Goal: Task Accomplishment & Management: Complete application form

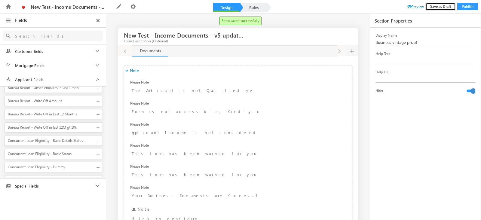
click at [442, 7] on button "Save as Draft" at bounding box center [440, 7] width 30 height 8
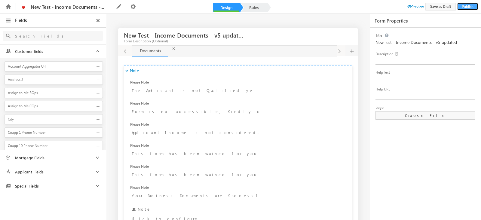
click at [468, 9] on button "Publish" at bounding box center [467, 7] width 21 height 8
click at [412, 183] on div "Title New Test - Income Documents - v5 updated Description Help Text Help URL L…" at bounding box center [426, 125] width 100 height 194
click at [472, 6] on button "Publish" at bounding box center [467, 7] width 21 height 8
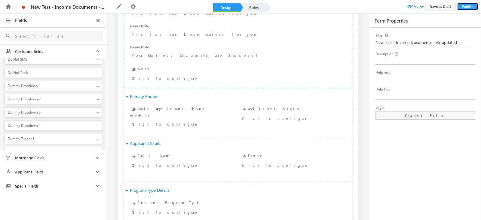
scroll to position [438, 0]
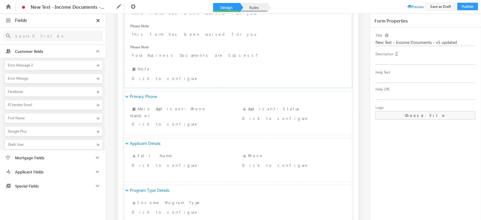
click at [261, 11] on link "Rules" at bounding box center [254, 7] width 26 height 9
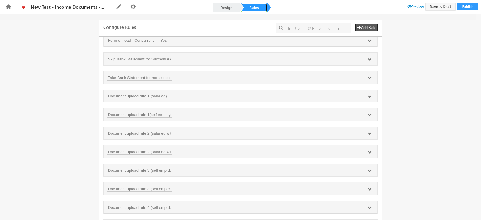
scroll to position [379, 0]
click at [370, 207] on icon at bounding box center [370, 209] width 4 height 4
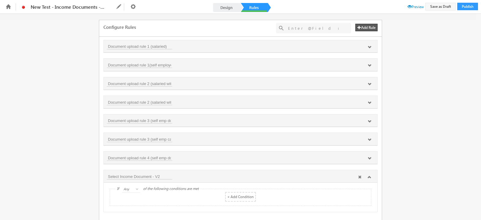
click at [358, 175] on icon at bounding box center [360, 177] width 4 height 4
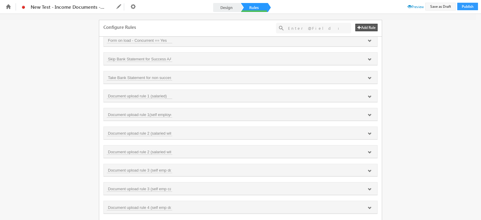
scroll to position [361, 0]
click at [447, 6] on button "Save as Draft" at bounding box center [440, 7] width 30 height 8
click at [474, 6] on button "Publish" at bounding box center [467, 7] width 21 height 8
click at [226, 6] on link "Design" at bounding box center [226, 7] width 26 height 9
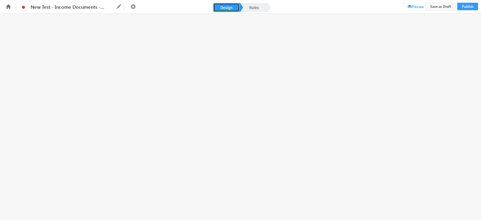
scroll to position [0, 0]
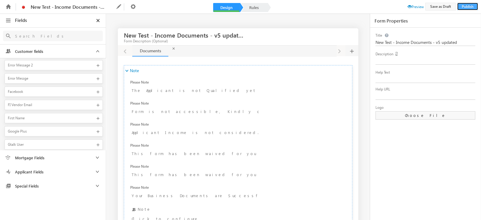
click at [470, 7] on button "Publish" at bounding box center [467, 7] width 21 height 8
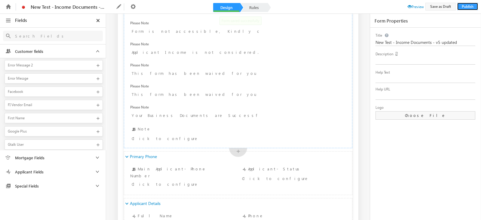
scroll to position [84, 0]
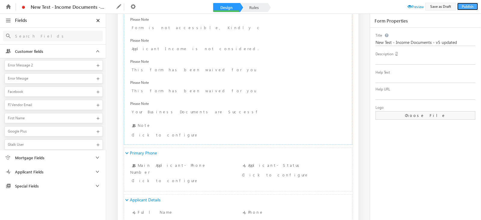
click at [462, 7] on button "Publish" at bounding box center [467, 7] width 21 height 8
click at [259, 4] on link "Rules" at bounding box center [254, 7] width 26 height 9
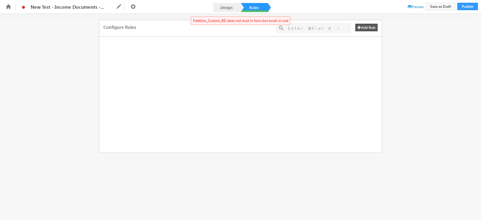
scroll to position [0, 0]
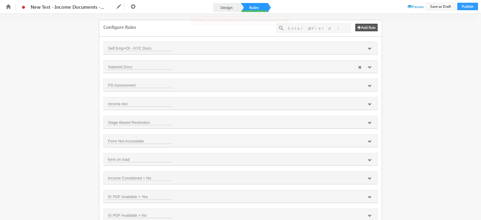
click at [368, 68] on icon at bounding box center [370, 68] width 4 height 4
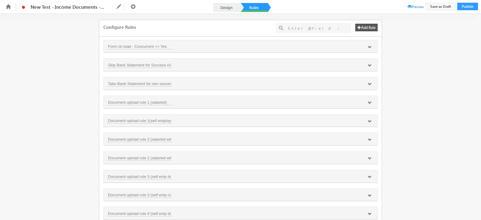
scroll to position [447, 0]
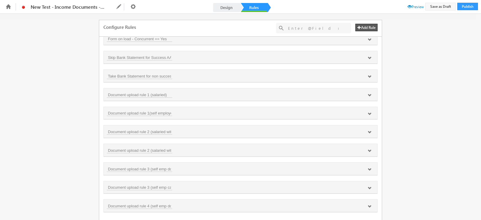
click at [383, 81] on div "Fields Select an Account Fields Select an Account Select an Account Customer fi…" at bounding box center [240, 117] width 481 height 206
click at [392, 83] on div "Fields Select an Account Fields Select an Account Select an Account Customer fi…" at bounding box center [240, 117] width 481 height 206
click at [326, 32] on div at bounding box center [313, 28] width 75 height 11
click at [325, 28] on input "text" at bounding box center [313, 28] width 57 height 8
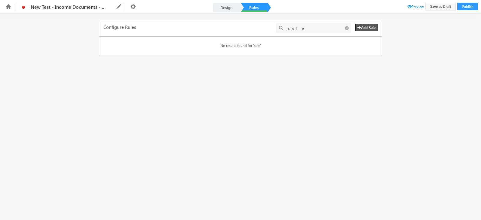
scroll to position [0, 0]
type input "s"
type input "@select in"
click at [345, 28] on icon at bounding box center [347, 28] width 6 height 6
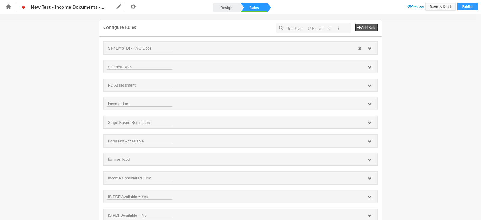
click at [368, 48] on icon at bounding box center [370, 49] width 4 height 4
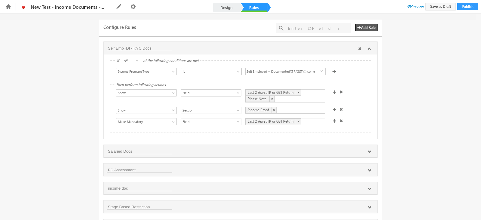
click at [368, 48] on icon at bounding box center [370, 49] width 4 height 4
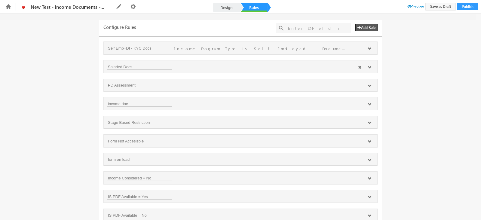
click at [368, 66] on icon at bounding box center [370, 68] width 4 height 4
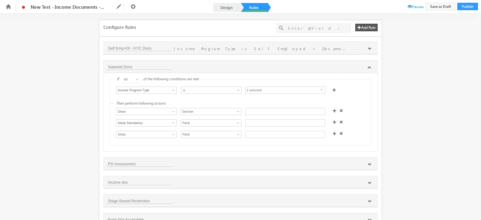
click at [272, 91] on span "2 selected" at bounding box center [283, 90] width 75 height 7
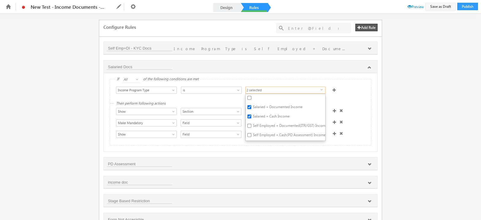
drag, startPoint x: 272, startPoint y: 91, endPoint x: 269, endPoint y: 91, distance: 3.3
click at [269, 91] on span "2 selected" at bounding box center [283, 90] width 75 height 7
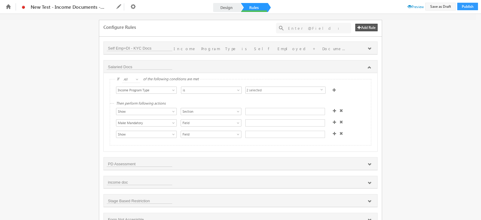
click at [265, 108] on div at bounding box center [285, 111] width 80 height 7
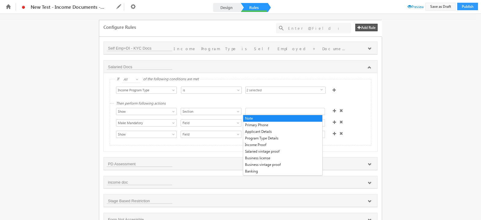
click at [265, 108] on div at bounding box center [285, 111] width 80 height 7
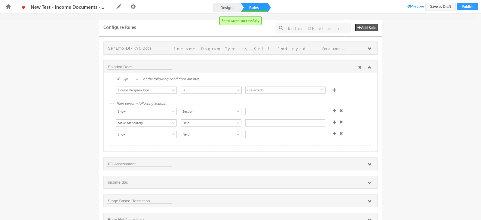
click at [361, 66] on icon at bounding box center [360, 68] width 4 height 4
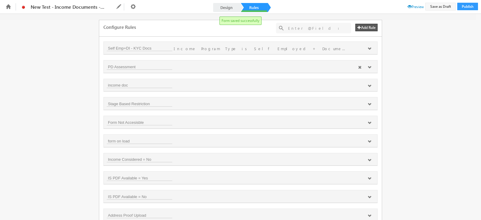
click at [371, 68] on div at bounding box center [364, 67] width 19 height 5
click at [369, 67] on icon at bounding box center [370, 68] width 4 height 4
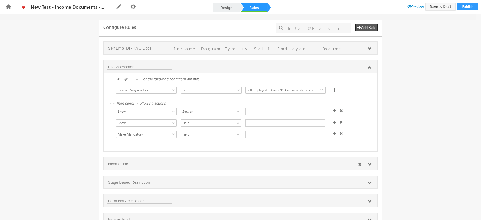
click at [368, 165] on icon at bounding box center [370, 165] width 4 height 4
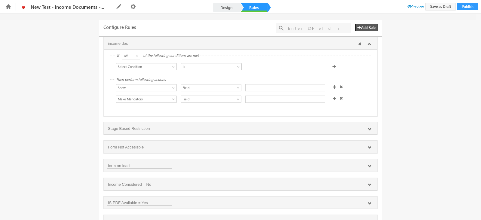
scroll to position [121, 0]
click at [369, 130] on icon at bounding box center [370, 129] width 4 height 4
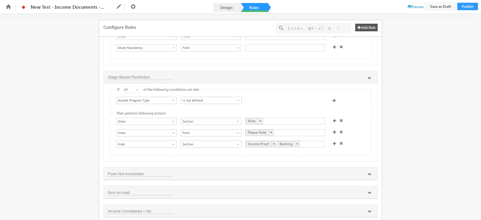
scroll to position [173, 0]
click at [370, 176] on icon at bounding box center [370, 174] width 4 height 4
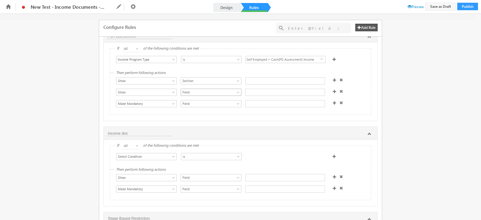
scroll to position [0, 0]
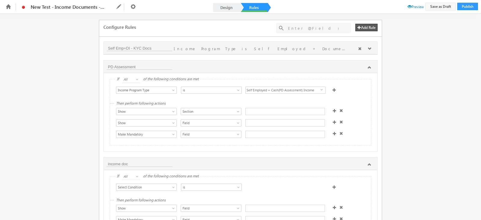
click at [366, 48] on div at bounding box center [364, 48] width 19 height 5
click at [370, 48] on icon at bounding box center [370, 49] width 4 height 4
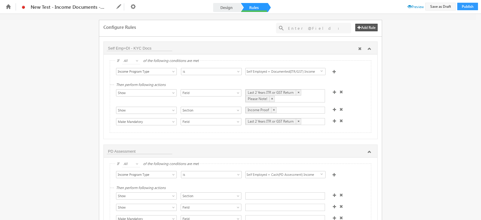
click at [370, 48] on icon at bounding box center [370, 49] width 4 height 4
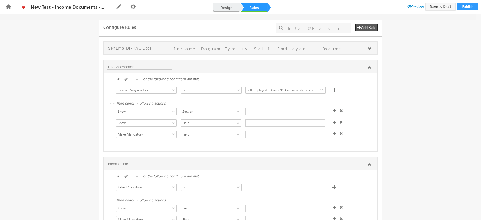
click at [216, 8] on link "Design" at bounding box center [226, 7] width 26 height 9
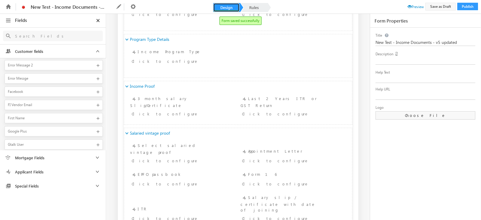
scroll to position [291, 0]
click at [236, 126] on div "+" at bounding box center [238, 125] width 18 height 13
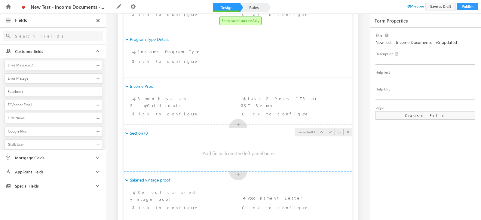
click at [169, 131] on div "Section70" at bounding box center [238, 133] width 228 height 10
click at [144, 132] on span "Section70" at bounding box center [138, 132] width 17 height 5
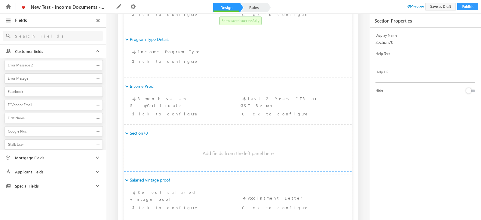
click at [396, 49] on div "Display Name Section70 Help Text Help URL Hide" at bounding box center [426, 125] width 100 height 194
click at [397, 44] on input "Section70" at bounding box center [426, 42] width 101 height 7
type input "Work proof"
click at [388, 102] on div "Display Name Work proof Help Text Help URL Hide" at bounding box center [426, 125] width 100 height 194
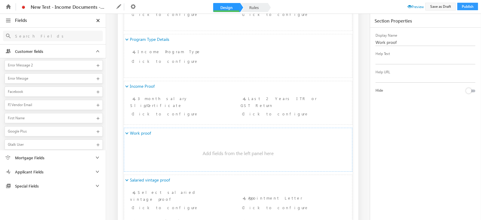
click at [37, 170] on span "Applicant Fields" at bounding box center [40, 171] width 57 height 5
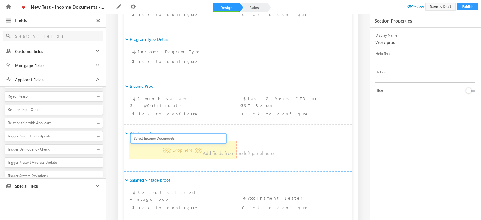
scroll to position [0, 0]
drag, startPoint x: 56, startPoint y: 131, endPoint x: 141, endPoint y: 137, distance: 85.3
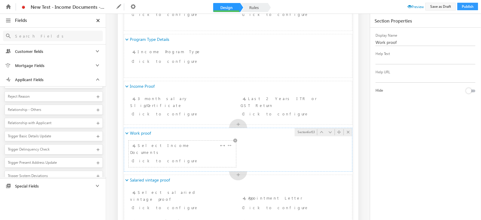
click at [187, 146] on div "Select Income Documents Click to configure" at bounding box center [182, 153] width 104 height 23
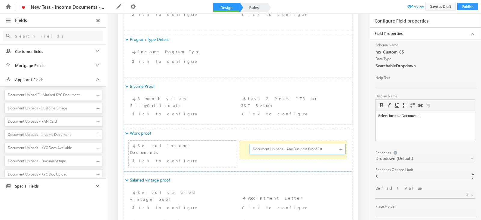
drag, startPoint x: 42, startPoint y: 132, endPoint x: 256, endPoint y: 150, distance: 214.2
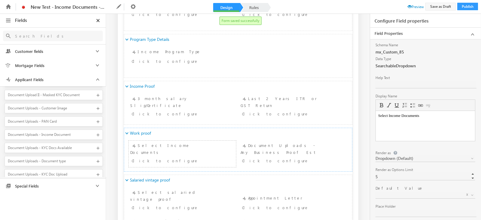
click at [443, 117] on body "Select Income Documents" at bounding box center [425, 115] width 94 height 5
click at [299, 157] on div "Click to configure" at bounding box center [284, 160] width 84 height 7
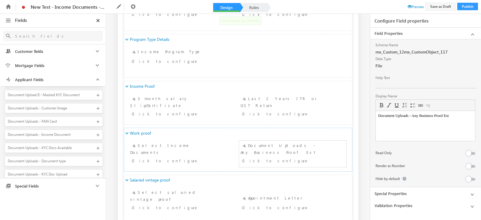
click at [454, 121] on html "Document Uploads - Any Business Proof Est" at bounding box center [425, 116] width 99 height 10
click at [473, 179] on button at bounding box center [471, 179] width 9 height 3
click at [256, 6] on link "Rules" at bounding box center [254, 7] width 26 height 9
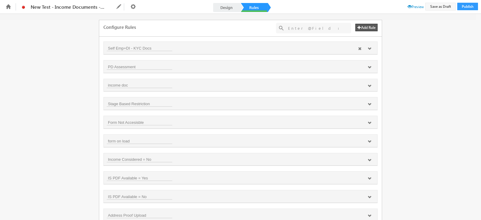
click at [369, 49] on icon at bounding box center [370, 49] width 4 height 4
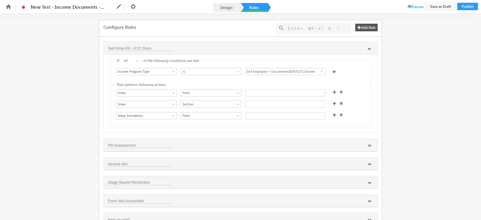
click at [270, 88] on div "Then perform following actions Show Hide Set Value Make Read-Only Make Mandator…" at bounding box center [240, 105] width 261 height 41
click at [269, 92] on div at bounding box center [285, 92] width 80 height 7
type input "l"
click at [269, 92] on div at bounding box center [285, 92] width 80 height 7
click at [361, 95] on div "Show Hide Set Value Make Read-Only Make Mandatory Disable Submission & Show Err…" at bounding box center [242, 93] width 252 height 8
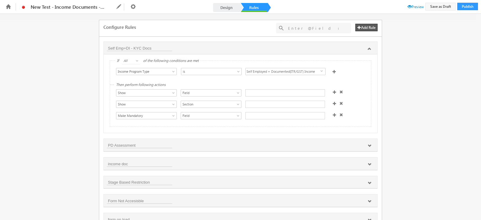
click at [296, 87] on div "Then perform following actions Show Hide Set Value Make Read-Only Make Mandator…" at bounding box center [240, 105] width 261 height 41
click at [290, 92] on div at bounding box center [285, 92] width 80 height 7
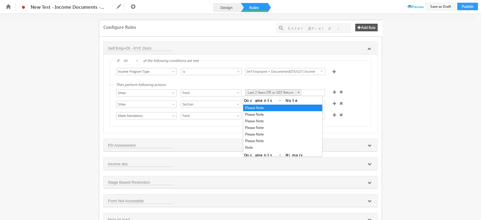
click at [321, 73] on span "select" at bounding box center [323, 73] width 5 height 10
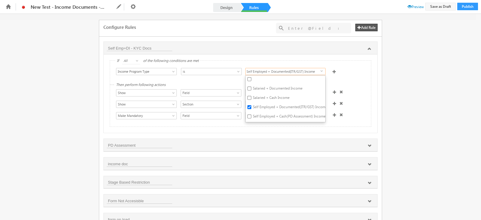
click at [321, 73] on span "select" at bounding box center [323, 73] width 5 height 10
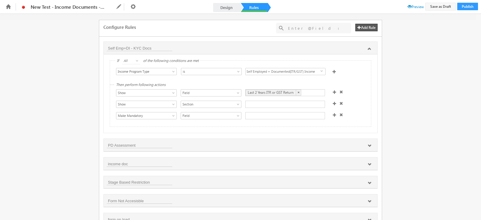
click at [309, 92] on div "Last 2 Years ITR or GST Return ×" at bounding box center [285, 92] width 80 height 7
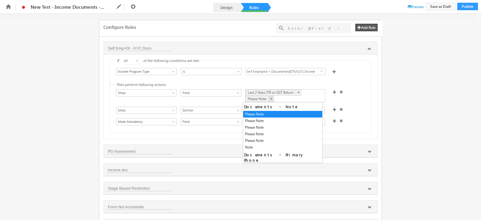
click at [269, 98] on link "×" at bounding box center [271, 99] width 5 height 6
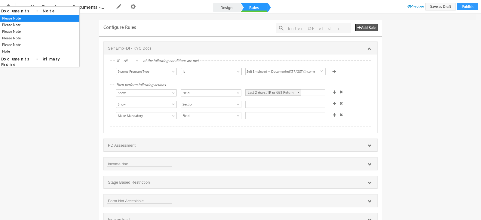
click at [314, 92] on div "Last 2 Years ITR or GST Return ×" at bounding box center [285, 92] width 80 height 7
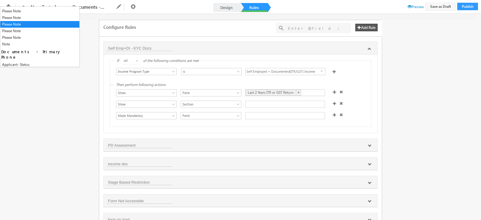
scroll to position [13, 0]
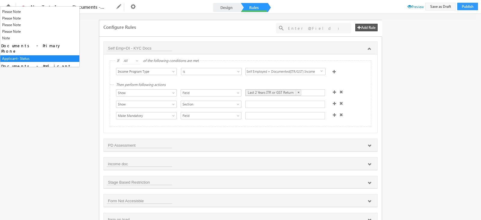
click at [66, 93] on div "Configure Rules Add Rule + Add Rule(s) No results found for '@select in' Self E…" at bounding box center [240, 117] width 481 height 206
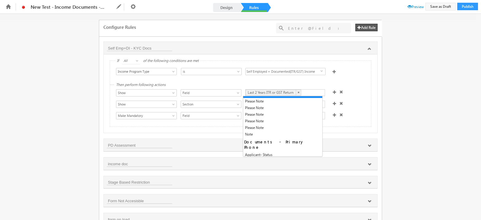
scroll to position [8, 0]
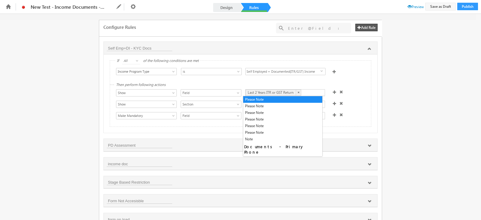
click at [313, 92] on div "Last 2 Years ITR or GST Return ×" at bounding box center [285, 92] width 80 height 7
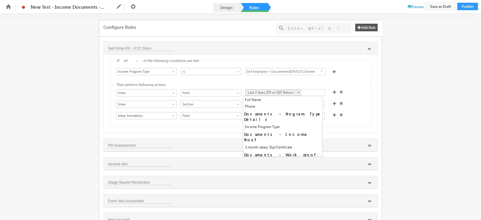
scroll to position [76, 0]
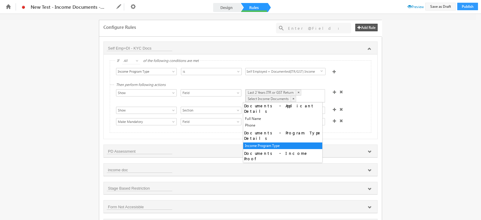
click at [362, 123] on div "Show Hide Set Value Make Read-Only Make Mandatory Disable Submission & Show Err…" at bounding box center [242, 122] width 252 height 8
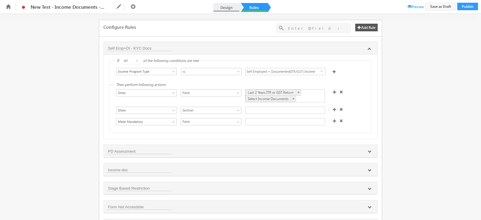
click at [217, 7] on link "Design" at bounding box center [226, 7] width 26 height 9
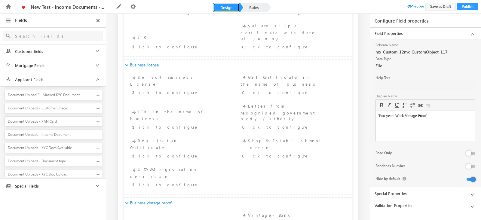
scroll to position [517, 0]
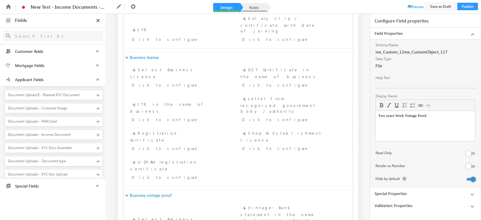
click at [259, 9] on link "Rules" at bounding box center [254, 7] width 26 height 9
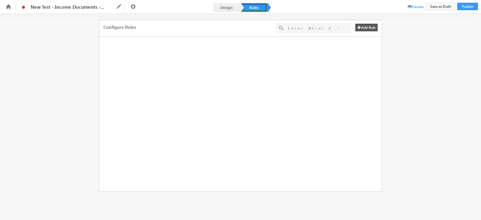
scroll to position [0, 0]
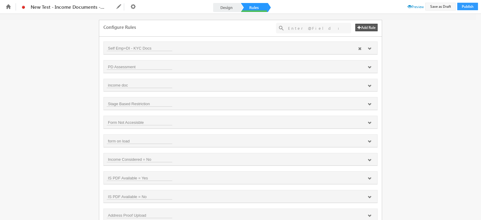
click at [371, 48] on div at bounding box center [364, 48] width 19 height 5
click at [368, 49] on icon at bounding box center [370, 49] width 4 height 4
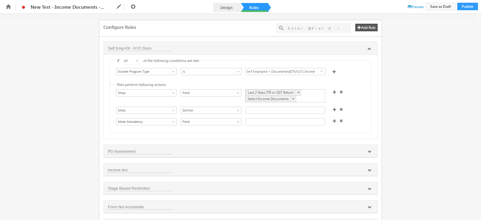
click at [270, 111] on div at bounding box center [285, 110] width 80 height 7
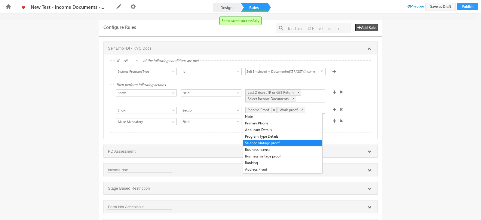
click at [216, 132] on div "Then perform following actions Show Hide Set Value Make Read-Only Make Mandator…" at bounding box center [240, 109] width 261 height 48
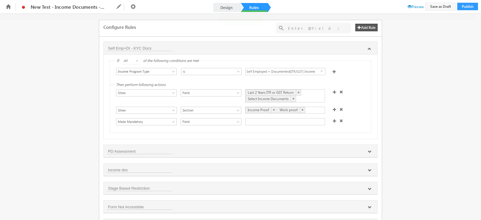
click at [250, 121] on div at bounding box center [285, 121] width 80 height 7
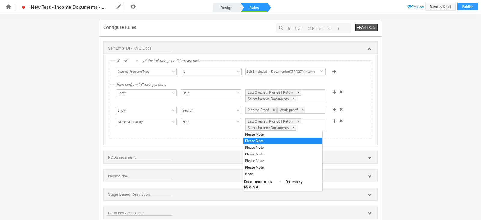
scroll to position [23, 0]
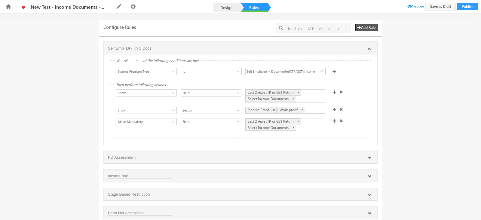
click at [369, 29] on button "Add Rule" at bounding box center [366, 28] width 22 height 8
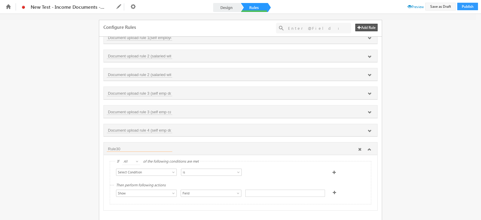
click at [117, 146] on input "Rule30" at bounding box center [140, 149] width 66 height 6
type input "Salaried docs"
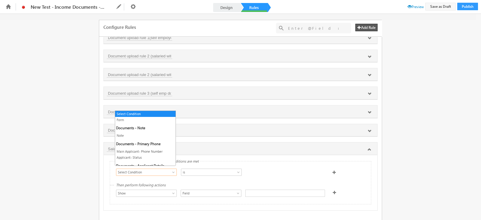
click at [143, 170] on span "Select Condition" at bounding box center [143, 172] width 54 height 5
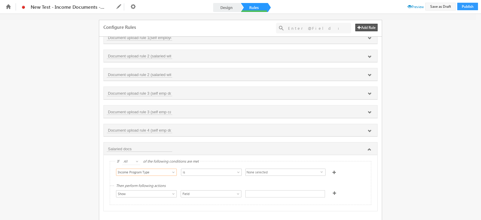
click at [253, 169] on span "None selected" at bounding box center [283, 172] width 75 height 7
click at [254, 197] on label "Salaried + Cash Income" at bounding box center [255, 199] width 19 height 9
click at [251, 197] on input "Salaried + Cash Income" at bounding box center [249, 199] width 4 height 4
checkbox input "true"
click at [263, 187] on label "Salaried + Documented Income" at bounding box center [255, 190] width 19 height 9
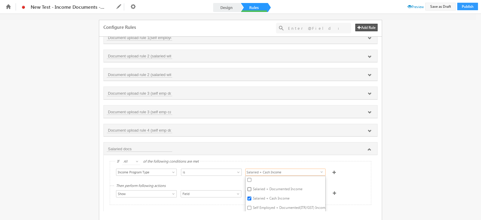
click at [251, 187] on input "Salaried + Documented Income" at bounding box center [249, 189] width 4 height 4
checkbox input "true"
click at [343, 178] on div "Select Condition Form Note Main Applicant- Phone Number Applicant- Status Full …" at bounding box center [240, 173] width 261 height 24
click at [196, 191] on span "Field" at bounding box center [208, 193] width 54 height 5
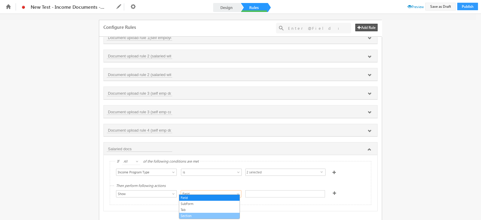
click at [189, 214] on link "Section" at bounding box center [209, 215] width 60 height 5
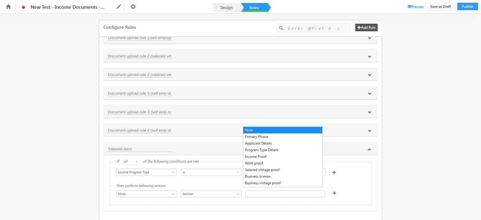
click at [257, 191] on div at bounding box center [285, 193] width 80 height 7
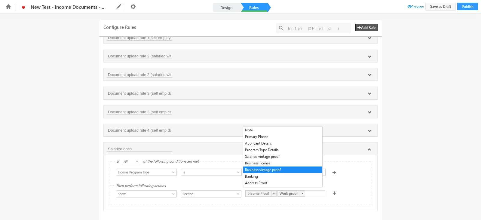
click at [333, 191] on span at bounding box center [335, 193] width 4 height 4
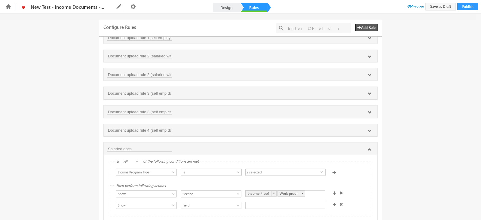
scroll to position [521, 0]
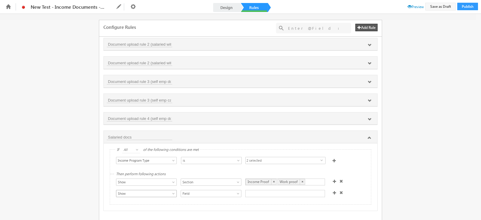
click at [155, 193] on link "Show" at bounding box center [146, 193] width 61 height 7
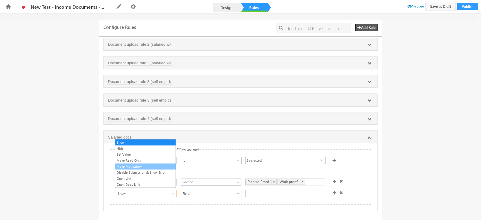
click at [134, 167] on link "Make Mandatory" at bounding box center [145, 166] width 60 height 5
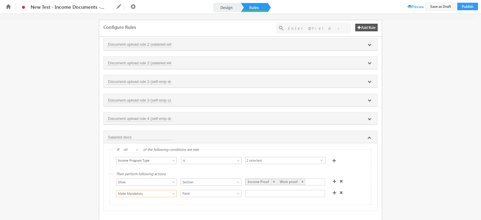
click at [257, 190] on div at bounding box center [285, 193] width 80 height 7
click at [333, 191] on span at bounding box center [335, 193] width 4 height 4
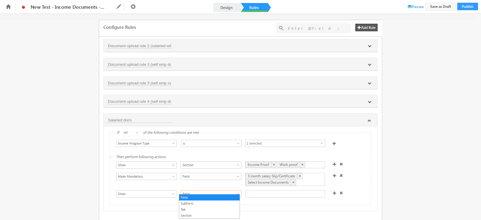
click at [189, 192] on span "Field" at bounding box center [208, 193] width 54 height 5
click at [262, 190] on div at bounding box center [285, 193] width 80 height 7
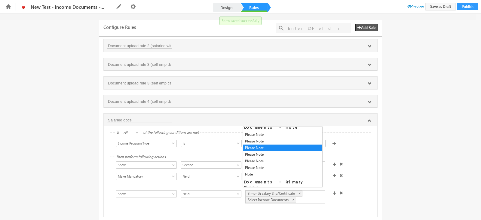
scroll to position [0, 0]
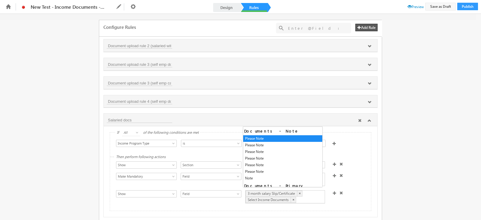
click at [368, 120] on icon at bounding box center [370, 121] width 4 height 4
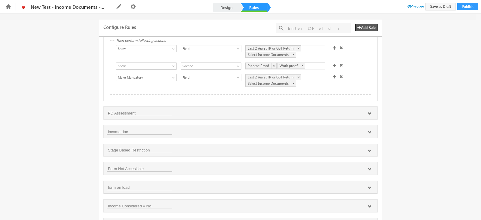
scroll to position [45, 0]
click at [368, 115] on icon at bounding box center [370, 113] width 4 height 4
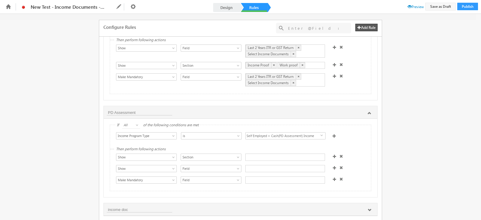
click at [268, 139] on span "Self Employed + Cash(PD Assessment) Income" at bounding box center [283, 136] width 75 height 7
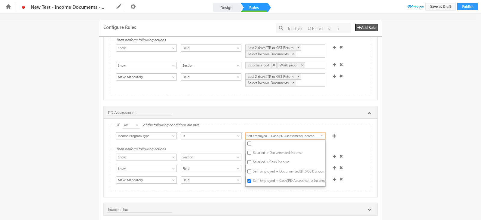
click at [213, 143] on div "Select Condition Form Note Main Applicant- Phone Number Applicant- Status Full …" at bounding box center [240, 137] width 261 height 24
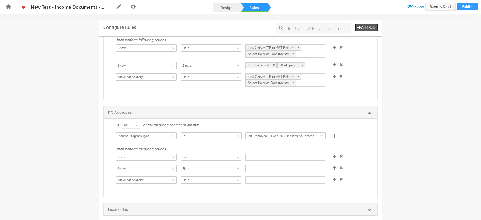
click at [261, 155] on div at bounding box center [285, 157] width 80 height 7
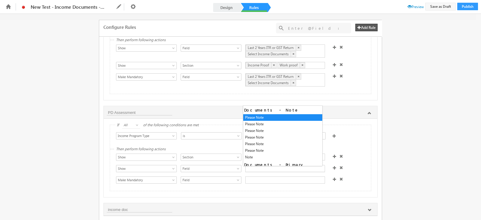
click at [262, 168] on div at bounding box center [285, 168] width 80 height 7
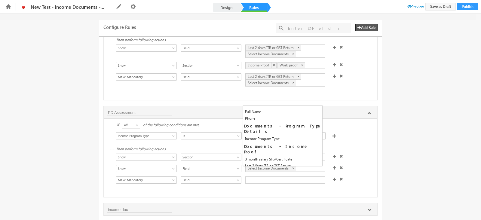
scroll to position [83, 0]
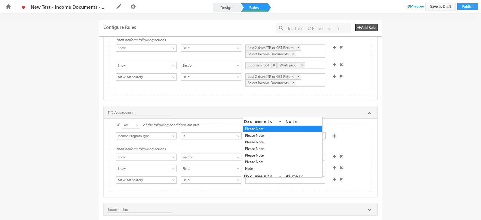
click at [273, 180] on div at bounding box center [285, 180] width 80 height 7
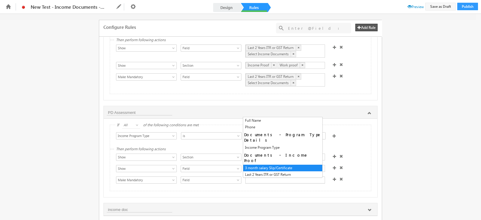
scroll to position [113, 0]
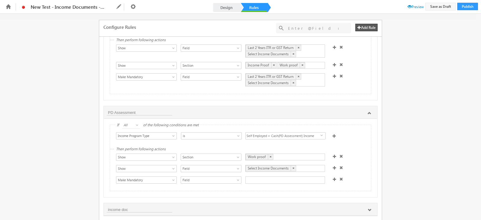
click at [282, 140] on div "Select Condition Form Note Main Applicant- Phone Number Applicant- Status Full …" at bounding box center [240, 158] width 261 height 66
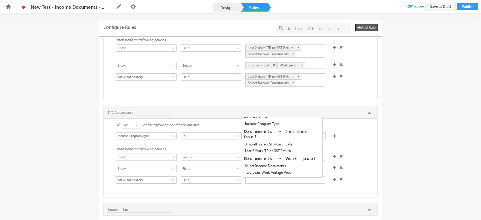
click at [268, 182] on div at bounding box center [285, 180] width 80 height 7
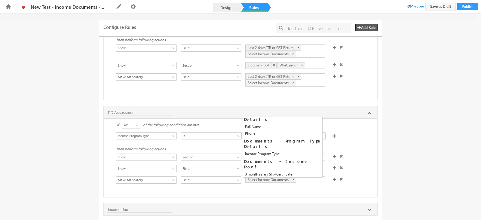
click at [339, 195] on div "If All Any All of the following conditions are met Select Condition Form Note M…" at bounding box center [241, 158] width 274 height 78
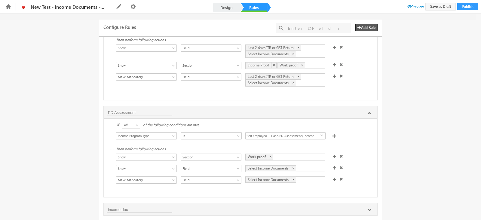
scroll to position [115, 0]
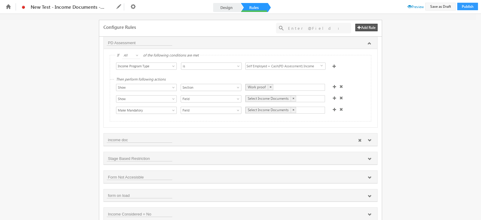
click at [368, 142] on icon at bounding box center [370, 141] width 4 height 4
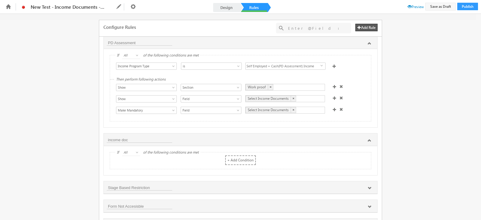
click at [226, 164] on label "+ Add Condition" at bounding box center [240, 160] width 31 height 10
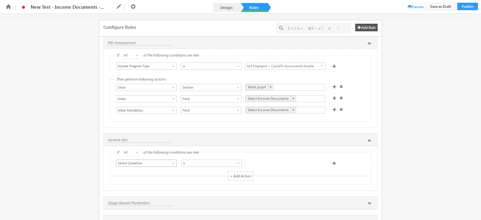
click at [156, 166] on span "Select Condition" at bounding box center [143, 163] width 54 height 5
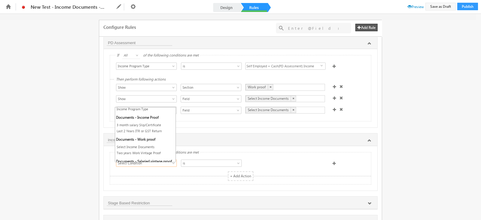
scroll to position [93, 0]
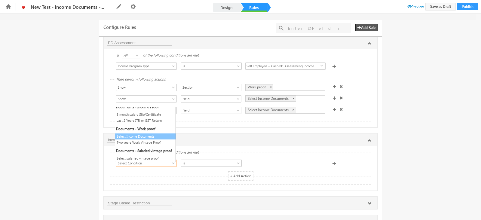
click at [143, 137] on link "Select Income Documents" at bounding box center [145, 136] width 60 height 5
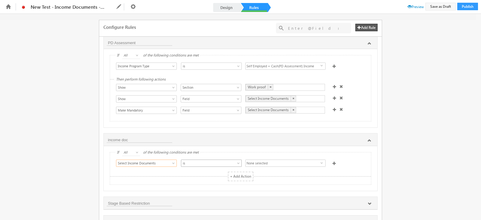
click at [227, 166] on span "is" at bounding box center [208, 163] width 54 height 5
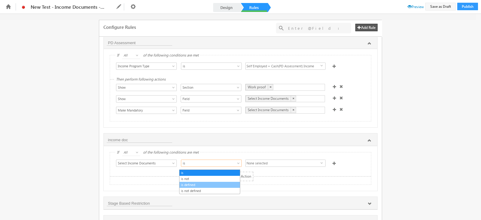
click at [210, 185] on link "is defined" at bounding box center [210, 184] width 60 height 5
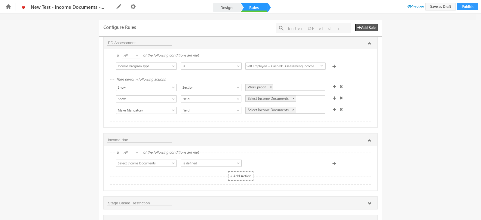
click at [242, 180] on label "+ Add Action" at bounding box center [241, 176] width 26 height 10
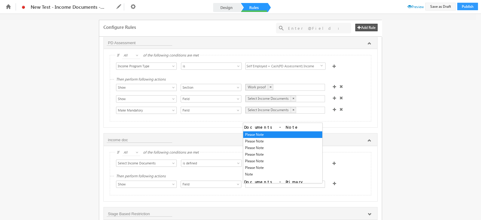
click at [277, 187] on div at bounding box center [285, 184] width 80 height 7
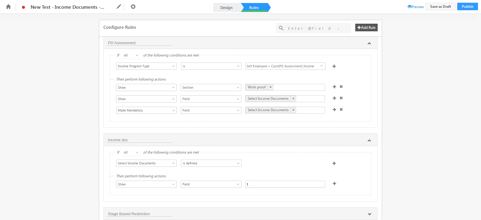
type input "tw"
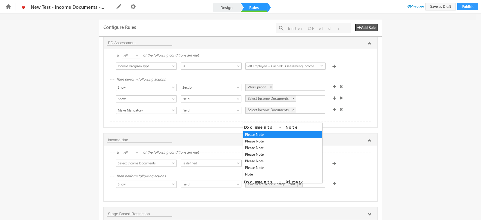
click at [333, 184] on span at bounding box center [335, 184] width 4 height 4
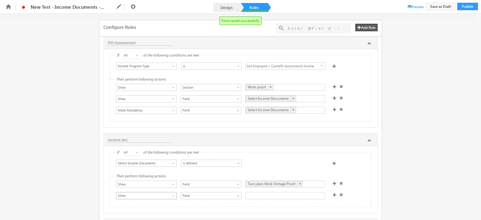
click at [165, 199] on link "Show" at bounding box center [146, 195] width 61 height 7
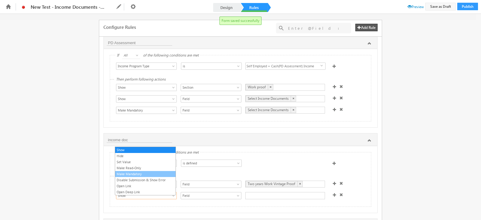
click at [153, 173] on link "Make Mandatory" at bounding box center [145, 173] width 60 height 5
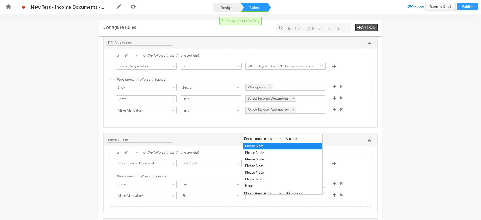
click at [266, 199] on div at bounding box center [285, 195] width 80 height 7
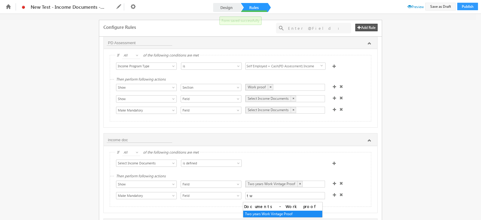
type input "two"
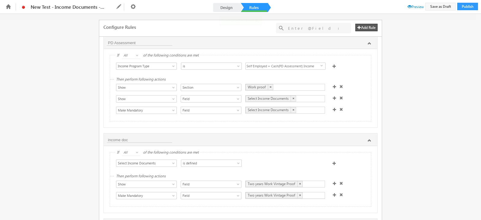
scroll to position [185, 0]
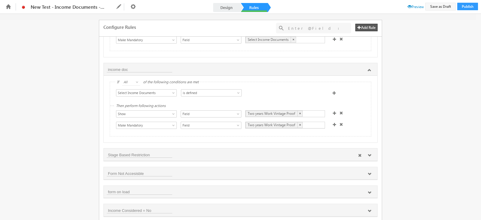
click at [370, 157] on icon at bounding box center [370, 156] width 4 height 4
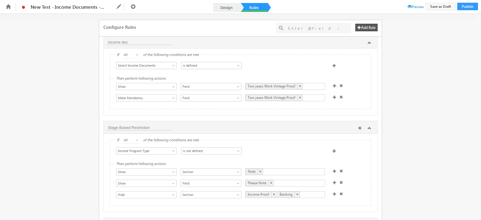
scroll to position [216, 0]
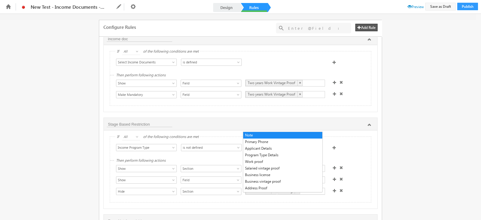
click at [303, 195] on div "Income Proof × Banking ×" at bounding box center [285, 191] width 80 height 7
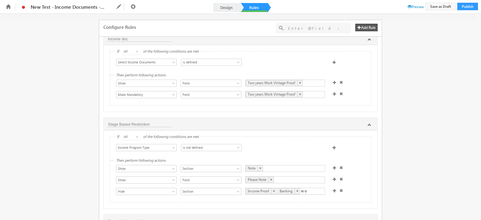
type input "w"
click at [303, 195] on div "Income Proof × Banking ×" at bounding box center [285, 191] width 80 height 7
click at [310, 202] on div "Then perform following actions Show Hide Set Value Make Read-Only Make Mandator…" at bounding box center [240, 181] width 261 height 41
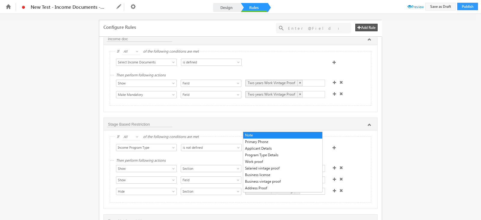
click at [310, 195] on div "Income Proof × Banking ×" at bounding box center [285, 191] width 80 height 7
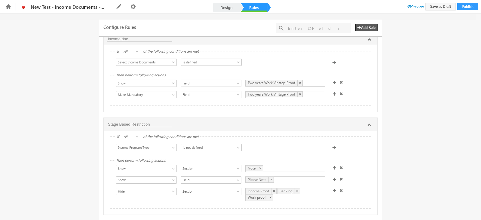
click at [365, 201] on div "Then perform following actions Show Hide Set Value Make Read-Only Make Mandator…" at bounding box center [240, 185] width 261 height 48
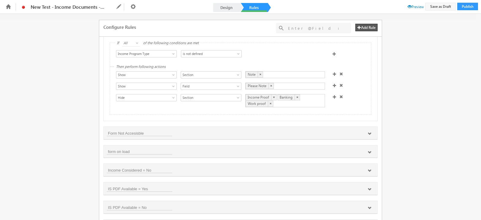
scroll to position [310, 0]
click at [370, 135] on icon at bounding box center [370, 133] width 4 height 4
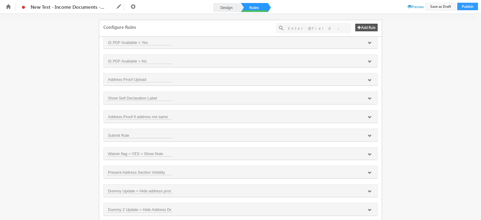
scroll to position [563, 0]
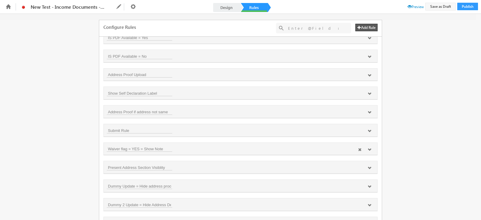
click at [369, 152] on icon at bounding box center [370, 150] width 4 height 4
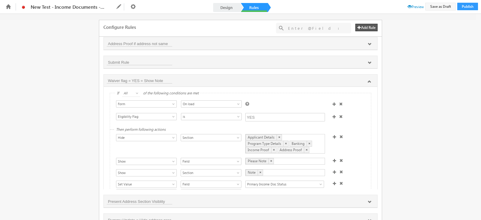
scroll to position [640, 0]
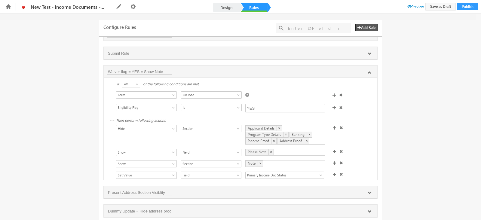
click at [311, 144] on div "Applicant Details × Program Type Details × Banking × Income Proof × Address Pro…" at bounding box center [285, 135] width 80 height 20
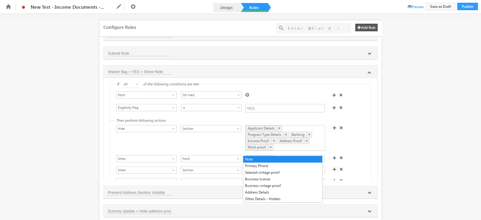
click at [346, 146] on div "Show Hide Set Value Make Read-Only Make Mandatory Disable Submission & Show Err…" at bounding box center [242, 138] width 252 height 27
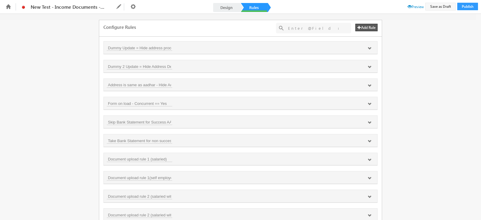
scroll to position [804, 0]
click at [369, 105] on icon at bounding box center [370, 103] width 4 height 4
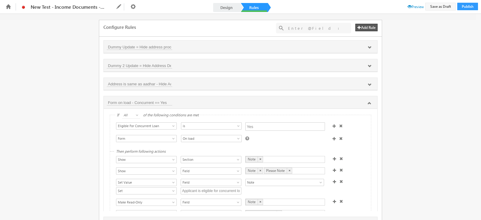
scroll to position [45, 0]
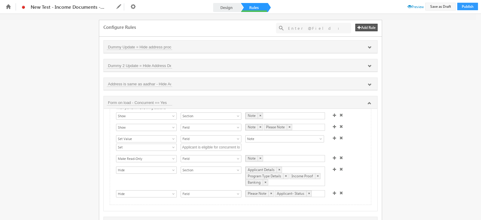
click at [305, 183] on div "Applicant Details × Program Type Details × Income Proof × Banking ×" at bounding box center [285, 177] width 80 height 20
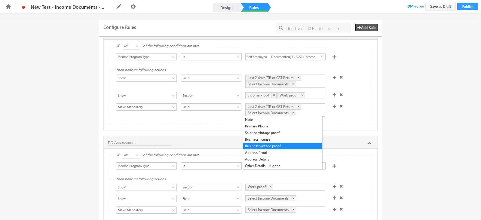
scroll to position [0, 0]
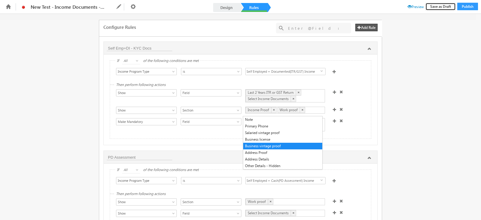
click at [441, 5] on button "Save as Draft" at bounding box center [440, 7] width 30 height 8
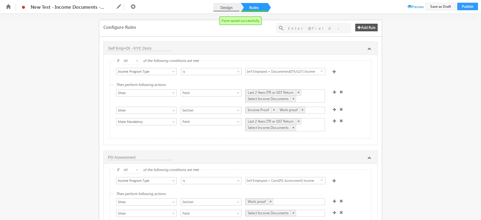
click at [233, 5] on link "Design" at bounding box center [226, 7] width 26 height 9
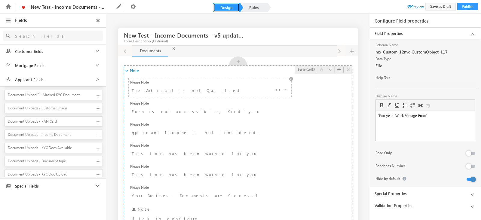
click at [201, 94] on div "The Applicant is not Qualified yet OR the Documents are uploaded Successfully! …" at bounding box center [210, 91] width 160 height 9
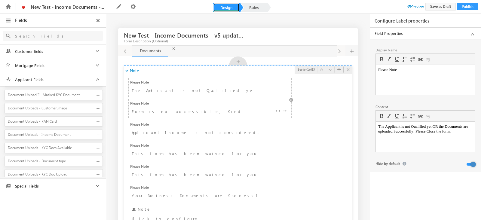
click at [204, 95] on div "Please Note Form is not accessible, Kindly close the form." at bounding box center [210, 88] width 160 height 16
click at [205, 95] on div "Please Note Applicant Income is not considered. Kindly close the form." at bounding box center [210, 88] width 160 height 16
click at [241, 95] on div "This form has been waived for you based on your eligibility. No action is requi…" at bounding box center [210, 91] width 160 height 9
click at [238, 95] on div "This form has been waived for you based on your eligibility. Please fillup the …" at bounding box center [210, 91] width 160 height 9
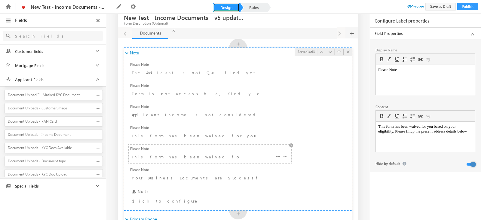
scroll to position [18, 0]
click at [235, 182] on li "Please Note Please Note Your Business Documents are Successfully Fetched..." at bounding box center [209, 174] width 163 height 19
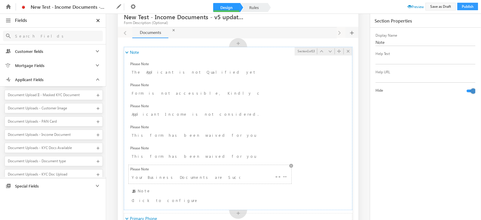
click at [195, 77] on div "Please Note Your Business Documents are Successfully Fetched..." at bounding box center [210, 69] width 160 height 16
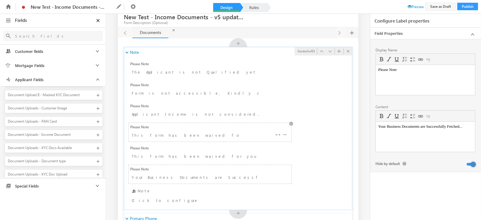
scroll to position [0, 0]
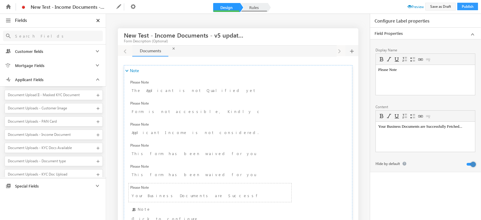
click at [252, 7] on link "Rules" at bounding box center [254, 7] width 26 height 9
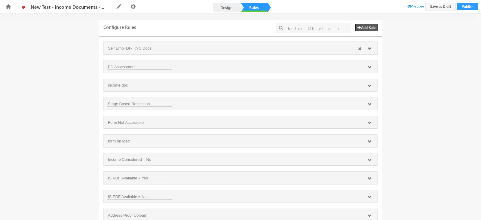
click at [368, 46] on div at bounding box center [364, 48] width 19 height 5
click at [368, 47] on icon at bounding box center [370, 49] width 4 height 4
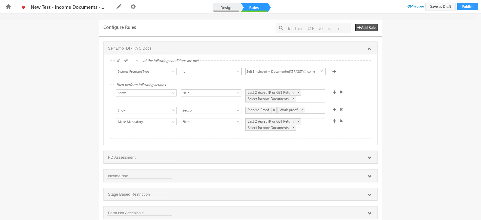
click at [220, 4] on link "Design" at bounding box center [226, 7] width 26 height 9
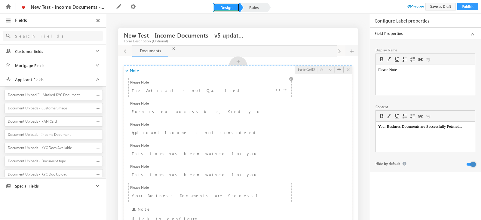
click at [254, 92] on div "The Applicant is not Qualified yet OR the Documents are uploaded Successfully! …" at bounding box center [210, 91] width 160 height 9
click at [238, 95] on div "Please Note Applicant Income is not considered. Kindly close the form." at bounding box center [210, 88] width 160 height 16
click at [224, 94] on div "This form has been waived for you based on your eligibility. No action is requi…" at bounding box center [196, 90] width 128 height 7
click at [228, 94] on div "This form has been waived for you based on your eligibility. Please fillup the …" at bounding box center [196, 90] width 128 height 7
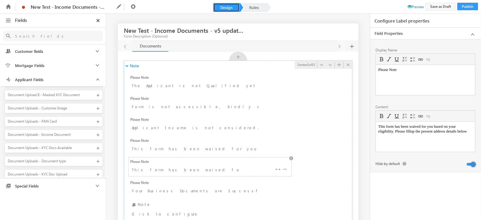
scroll to position [5, 0]
click at [220, 89] on div "Your Business Documents are Successfully Fetched..." at bounding box center [196, 84] width 128 height 7
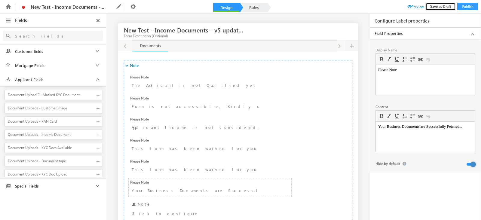
click at [444, 7] on button "Save as Draft" at bounding box center [440, 7] width 30 height 8
click at [475, 7] on button "Publish" at bounding box center [467, 7] width 21 height 8
click at [466, 8] on button "Publish" at bounding box center [467, 7] width 21 height 8
click at [262, 6] on link "Rules" at bounding box center [254, 7] width 26 height 9
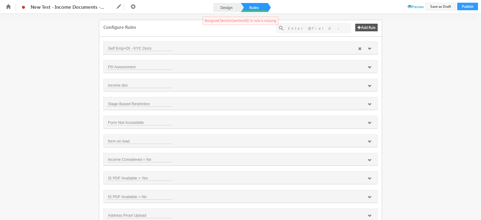
click at [368, 49] on icon at bounding box center [370, 49] width 4 height 4
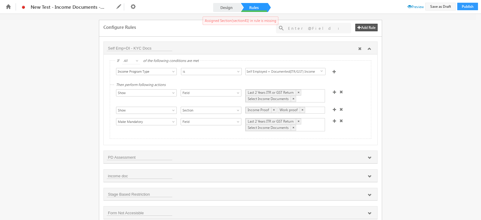
click at [368, 49] on icon at bounding box center [370, 49] width 4 height 4
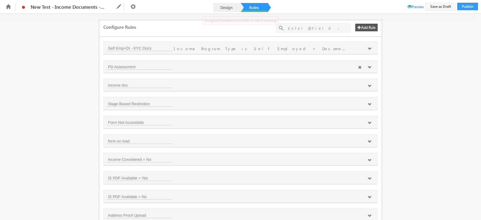
click at [369, 66] on icon at bounding box center [370, 68] width 4 height 4
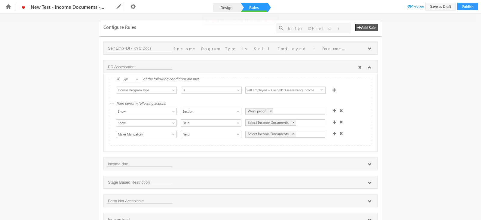
click at [369, 66] on icon at bounding box center [370, 68] width 4 height 4
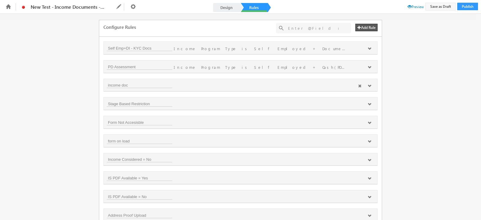
click at [368, 86] on icon at bounding box center [370, 86] width 4 height 4
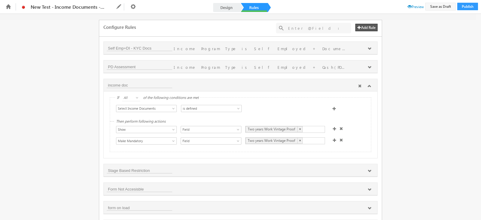
click at [368, 87] on icon at bounding box center [370, 86] width 4 height 4
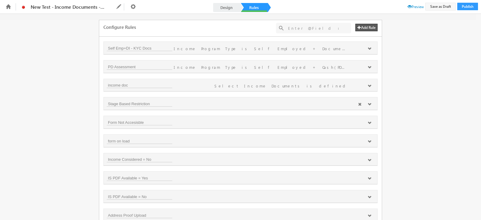
click at [370, 104] on icon at bounding box center [370, 105] width 4 height 4
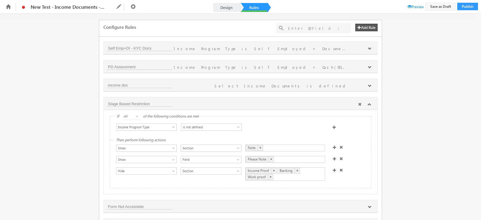
click at [370, 104] on icon at bounding box center [370, 105] width 4 height 4
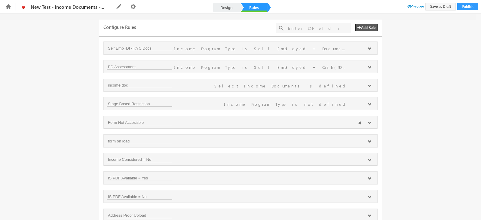
click at [368, 122] on icon at bounding box center [370, 123] width 4 height 4
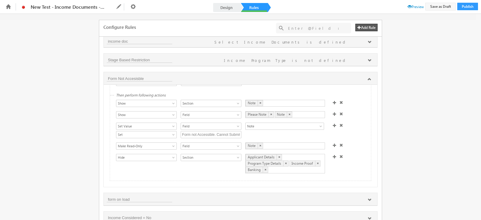
scroll to position [58, 0]
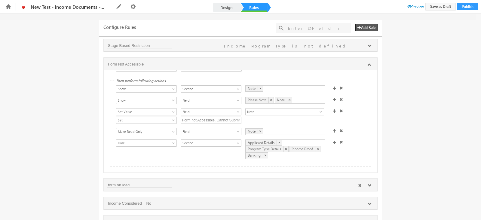
click at [368, 184] on icon at bounding box center [370, 186] width 4 height 4
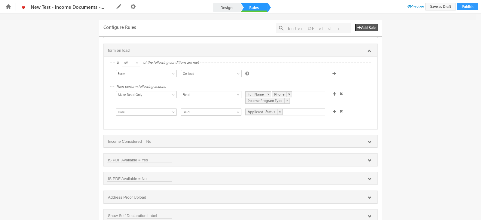
scroll to position [194, 0]
click at [369, 140] on icon at bounding box center [370, 142] width 4 height 4
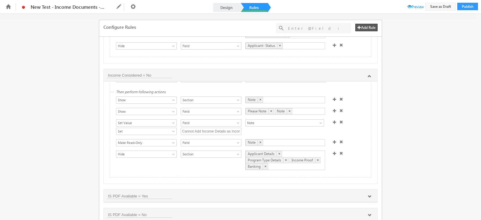
scroll to position [264, 0]
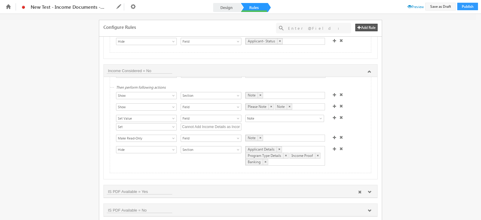
click at [370, 193] on div at bounding box center [364, 192] width 19 height 5
click at [368, 192] on icon at bounding box center [370, 192] width 4 height 4
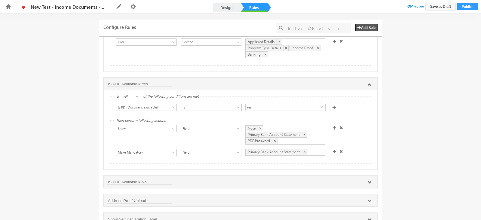
scroll to position [382, 0]
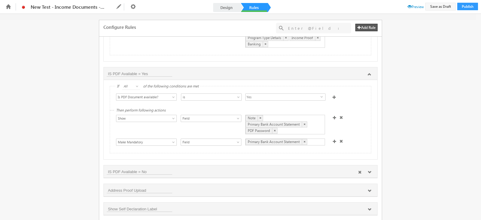
click at [368, 174] on icon at bounding box center [370, 172] width 4 height 4
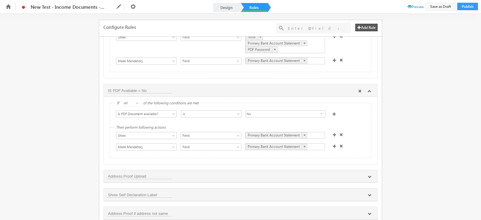
scroll to position [468, 0]
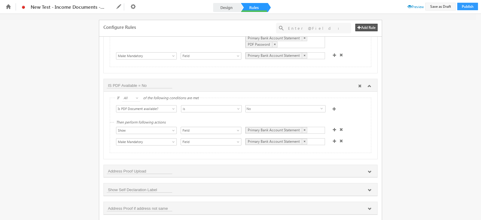
click at [368, 174] on icon at bounding box center [370, 172] width 4 height 4
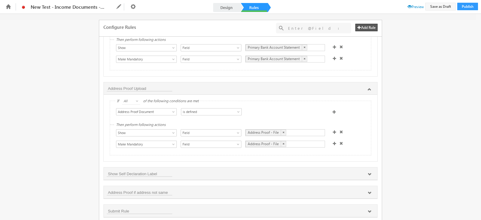
scroll to position [551, 0]
click at [368, 175] on icon at bounding box center [370, 174] width 4 height 4
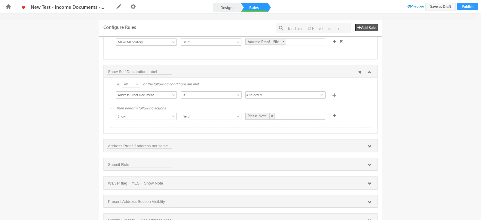
scroll to position [653, 0]
click at [370, 148] on icon at bounding box center [370, 146] width 4 height 4
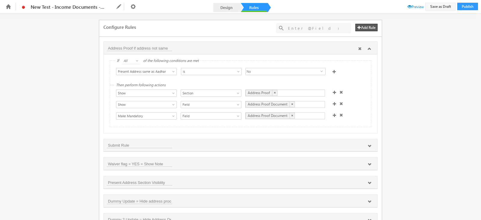
scroll to position [753, 0]
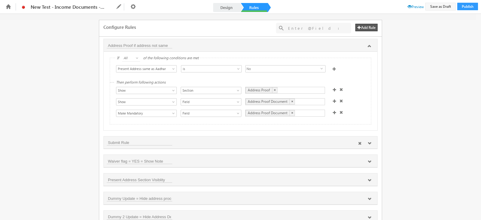
click at [369, 145] on icon at bounding box center [370, 144] width 4 height 4
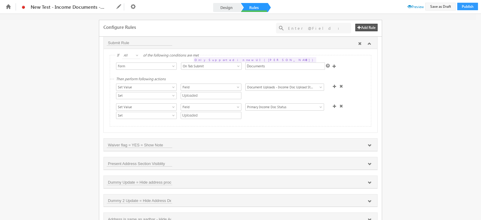
scroll to position [862, 0]
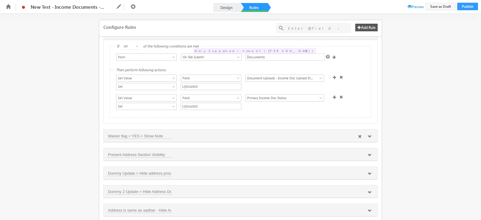
click at [369, 138] on icon at bounding box center [370, 137] width 4 height 4
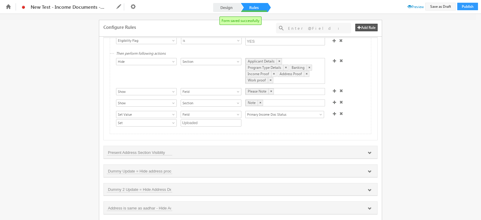
scroll to position [969, 0]
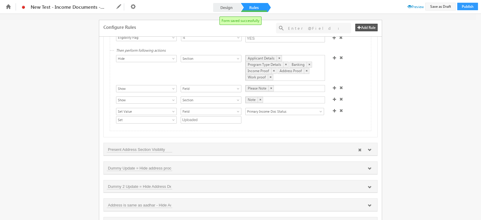
click at [369, 152] on icon at bounding box center [370, 150] width 4 height 4
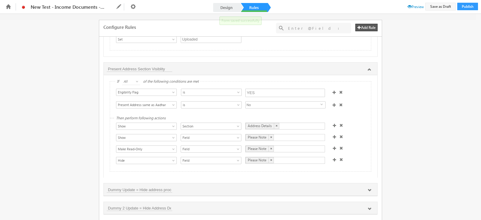
scroll to position [2, 0]
click at [368, 192] on icon at bounding box center [370, 191] width 4 height 4
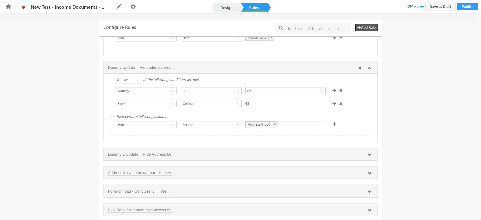
scroll to position [1172, 0]
click at [370, 157] on icon at bounding box center [370, 155] width 4 height 4
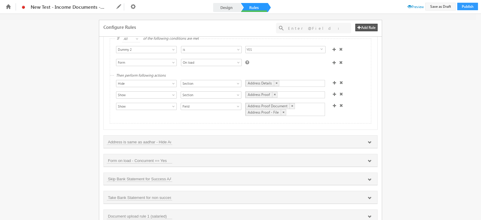
scroll to position [1303, 0]
click at [369, 142] on icon at bounding box center [370, 141] width 4 height 4
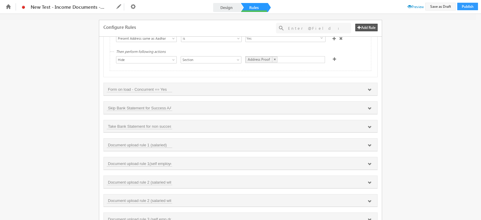
scroll to position [1465, 0]
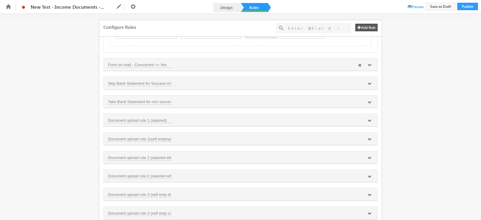
click at [369, 67] on icon at bounding box center [370, 65] width 4 height 4
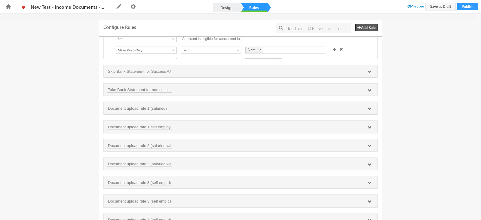
scroll to position [1580, 0]
click at [369, 72] on icon at bounding box center [370, 71] width 4 height 4
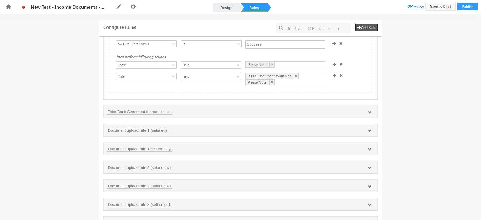
scroll to position [1643, 0]
click at [368, 113] on icon at bounding box center [370, 112] width 4 height 4
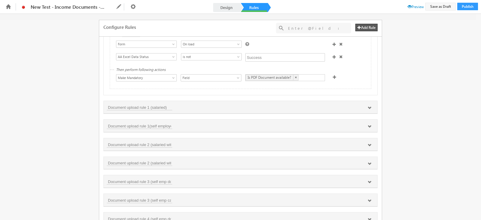
scroll to position [1739, 0]
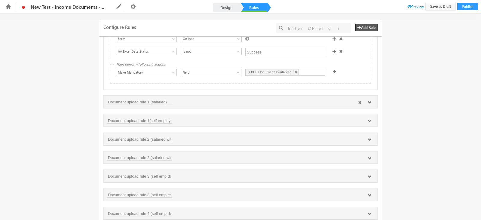
click at [368, 104] on icon at bounding box center [370, 103] width 4 height 4
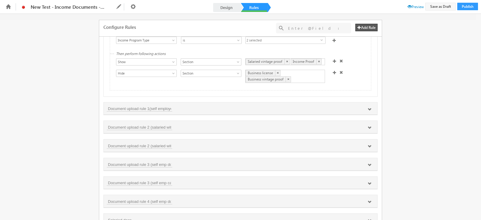
scroll to position [1824, 0]
click at [369, 111] on icon at bounding box center [370, 109] width 4 height 4
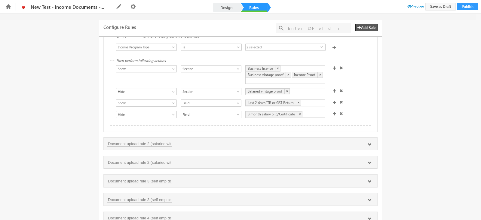
scroll to position [1917, 0]
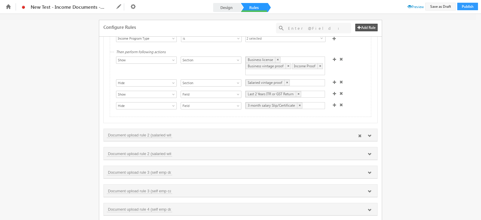
click at [368, 138] on icon at bounding box center [370, 136] width 4 height 4
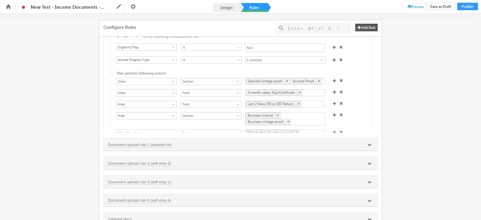
scroll to position [20, 0]
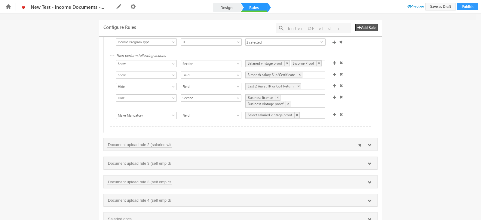
click at [368, 147] on icon at bounding box center [370, 145] width 4 height 4
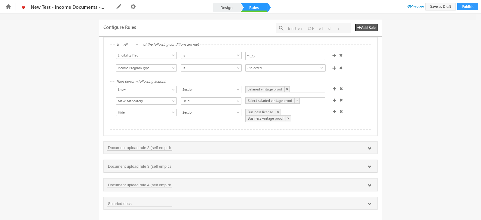
scroll to position [2163, 0]
click at [368, 149] on icon at bounding box center [370, 149] width 4 height 4
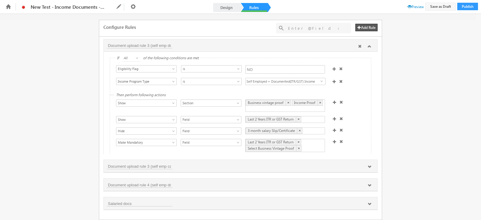
scroll to position [2266, 0]
click at [370, 167] on icon at bounding box center [370, 167] width 4 height 4
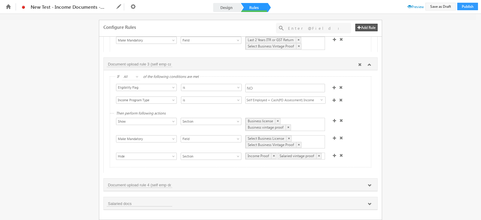
scroll to position [2368, 0]
click at [370, 186] on icon at bounding box center [370, 186] width 4 height 4
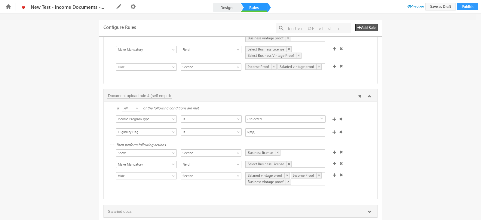
scroll to position [2467, 0]
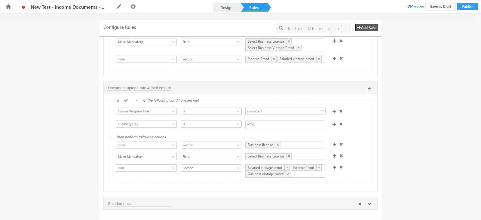
click at [368, 206] on icon at bounding box center [370, 204] width 4 height 4
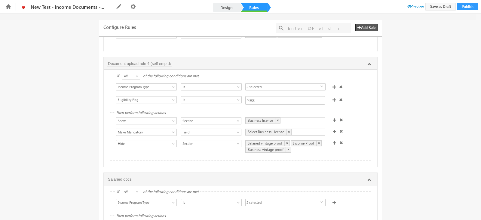
scroll to position [2559, 0]
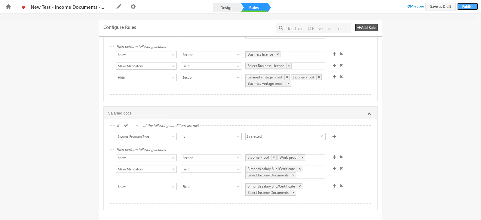
click at [461, 6] on button "Publish" at bounding box center [467, 7] width 21 height 8
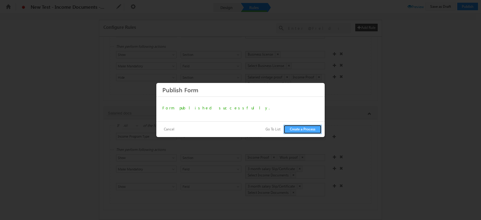
click at [300, 126] on button "Create a Process" at bounding box center [303, 129] width 38 height 9
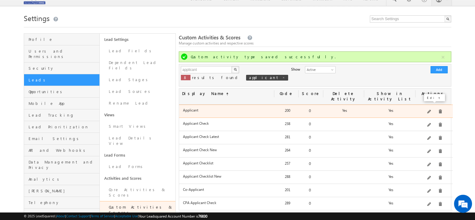
click at [431, 110] on span at bounding box center [430, 112] width 5 height 5
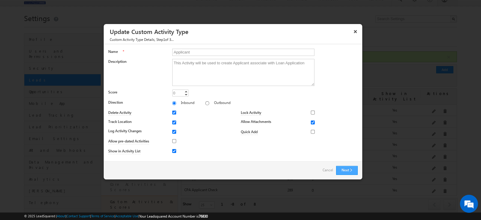
click at [344, 170] on button "Next" at bounding box center [347, 170] width 22 height 9
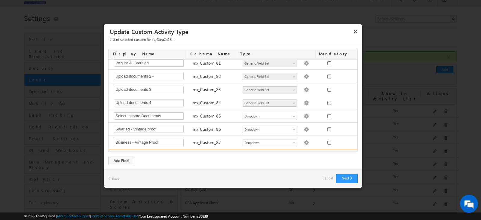
scroll to position [1102, 0]
click at [323, 176] on link "Cancel" at bounding box center [328, 178] width 11 height 8
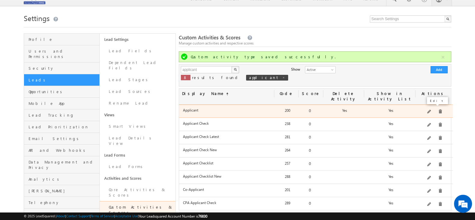
click at [431, 110] on span at bounding box center [430, 112] width 5 height 5
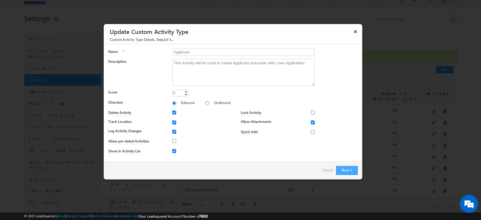
click at [340, 171] on button "Next" at bounding box center [347, 170] width 22 height 9
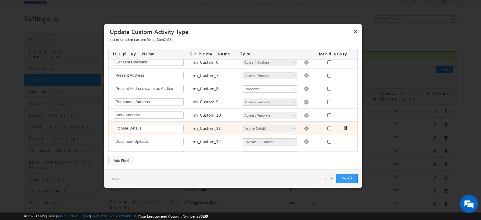
scroll to position [109, 0]
click at [304, 127] on img at bounding box center [306, 129] width 5 height 5
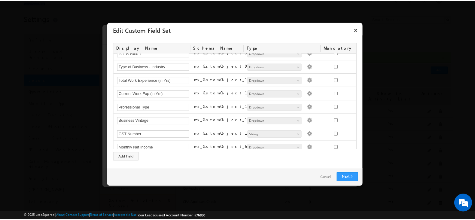
scroll to position [0, 0]
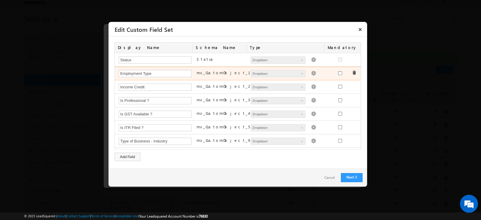
click at [311, 74] on img at bounding box center [313, 73] width 5 height 5
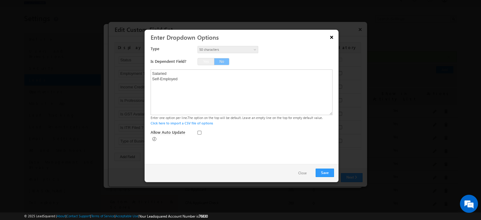
click at [332, 36] on button "×" at bounding box center [332, 37] width 10 height 11
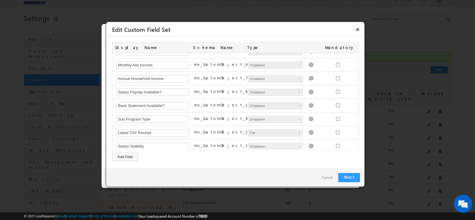
scroll to position [157, 0]
click at [330, 178] on link "Cancel" at bounding box center [327, 177] width 23 height 9
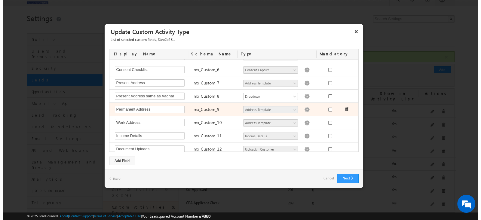
scroll to position [123, 0]
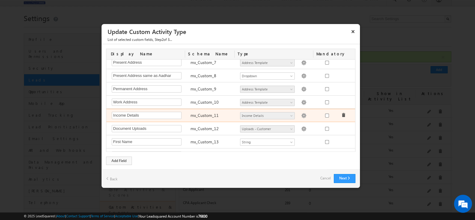
click at [301, 115] on img at bounding box center [303, 115] width 5 height 5
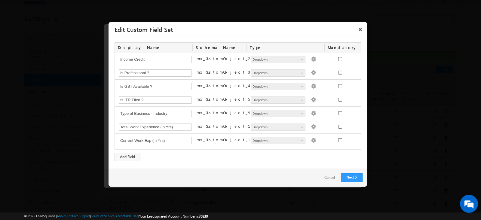
scroll to position [0, 0]
click at [330, 176] on link "Cancel" at bounding box center [329, 177] width 23 height 9
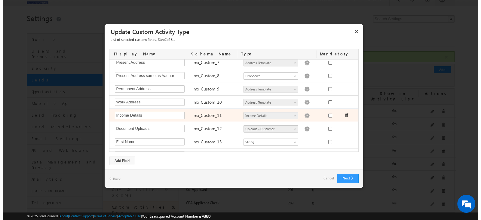
scroll to position [130, 0]
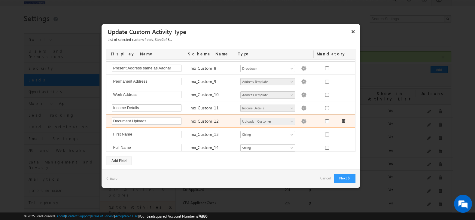
click at [301, 121] on img at bounding box center [303, 121] width 5 height 5
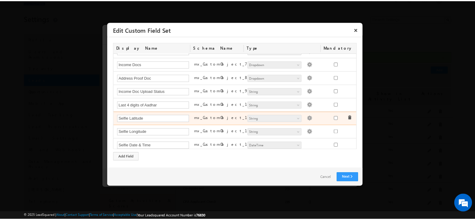
scroll to position [0, 0]
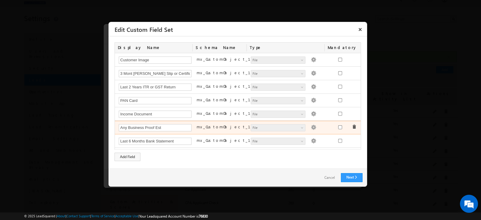
click at [232, 124] on label "mx_CustomObject_117" at bounding box center [233, 126] width 73 height 5
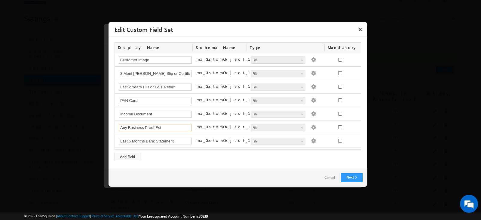
drag, startPoint x: 164, startPoint y: 127, endPoint x: 107, endPoint y: 125, distance: 56.9
click at [107, 125] on body "Menu Sakshi Kamthe saksh i.kam the+7 6830@ kissh thrin" at bounding box center [240, 196] width 481 height 408
click at [359, 29] on button "×" at bounding box center [360, 29] width 10 height 11
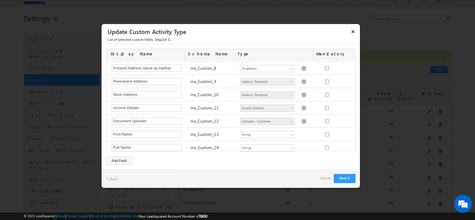
click at [327, 177] on link "Cancel" at bounding box center [326, 178] width 11 height 8
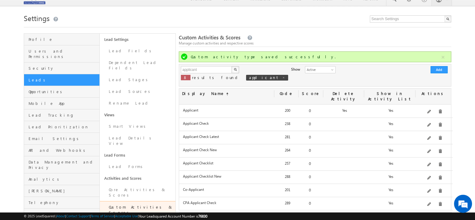
click at [49, 74] on link "Leads" at bounding box center [61, 80] width 75 height 12
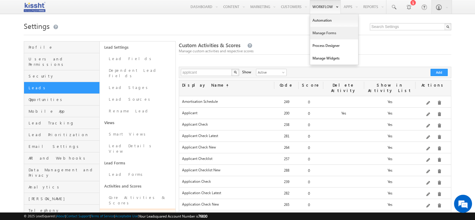
click at [326, 35] on link "Manage Forms" at bounding box center [334, 33] width 48 height 13
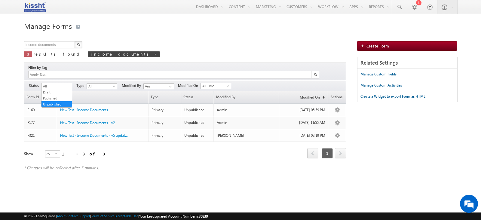
click at [67, 84] on span "Unpublished" at bounding box center [55, 86] width 29 height 5
click at [58, 96] on link "Published" at bounding box center [56, 98] width 30 height 5
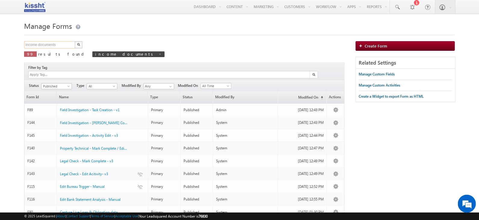
click at [58, 47] on input "income documents" at bounding box center [49, 44] width 51 height 7
click at [77, 44] on img "button" at bounding box center [78, 44] width 3 height 3
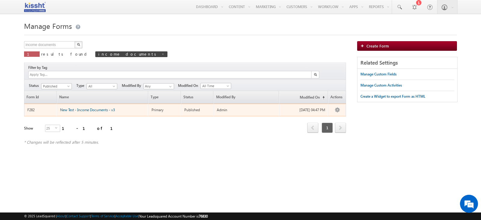
click at [64, 108] on span "New Test - Income Documents - v3" at bounding box center [87, 110] width 55 height 5
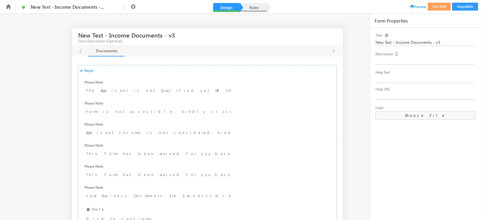
click at [258, 5] on link "Rules" at bounding box center [254, 7] width 26 height 9
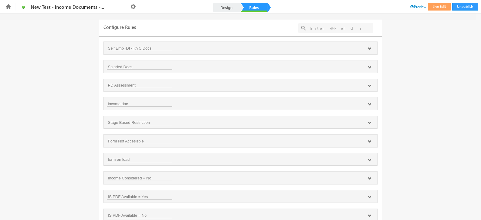
click at [201, 53] on div "Self Emp+DI - KYC Docs" at bounding box center [241, 48] width 274 height 13
click at [368, 49] on icon at bounding box center [370, 49] width 4 height 4
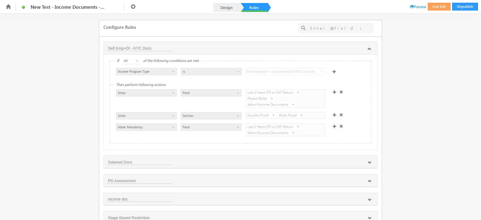
click at [369, 164] on icon at bounding box center [370, 163] width 4 height 4
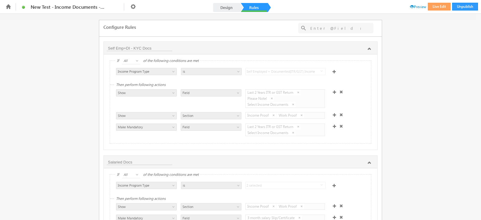
scroll to position [107, 0]
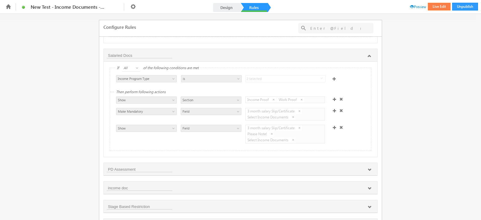
click at [432, 5] on button "Live Edit" at bounding box center [439, 7] width 23 height 8
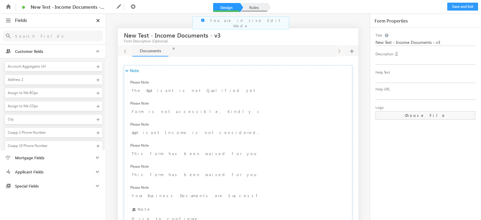
click at [255, 5] on link "Rules" at bounding box center [254, 7] width 26 height 9
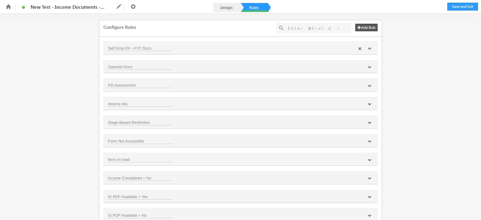
click at [368, 49] on icon at bounding box center [370, 49] width 4 height 4
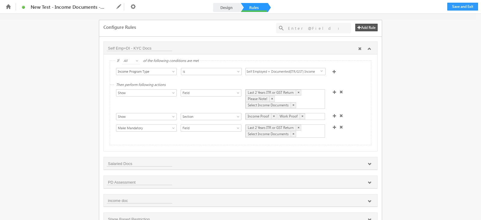
click at [370, 48] on icon at bounding box center [370, 49] width 4 height 4
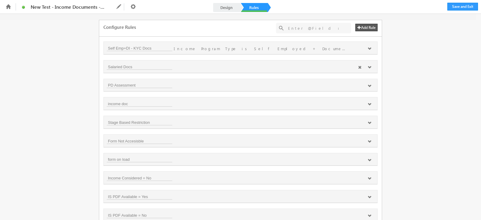
click at [370, 67] on div at bounding box center [364, 67] width 19 height 5
click at [368, 67] on icon at bounding box center [370, 68] width 4 height 4
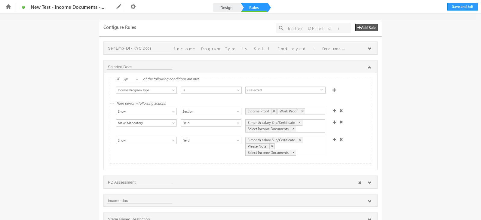
click at [368, 184] on icon at bounding box center [370, 183] width 4 height 4
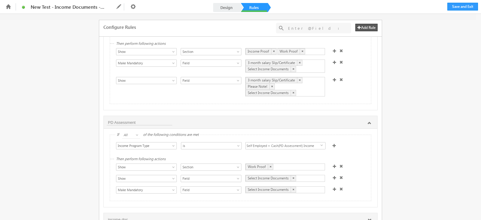
scroll to position [61, 0]
click at [223, 7] on link "Design" at bounding box center [226, 7] width 26 height 9
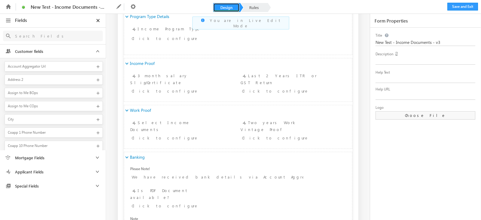
scroll to position [315, 0]
click at [159, 125] on div "Select Income Documents Click to configure" at bounding box center [182, 129] width 104 height 23
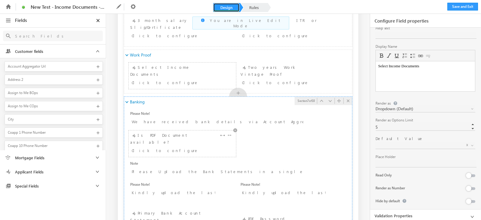
scroll to position [313, 0]
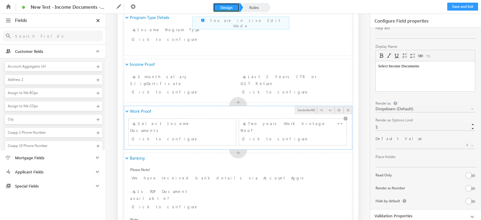
click at [266, 124] on div "Two years Work Vintage Proof Click to configure" at bounding box center [293, 131] width 104 height 23
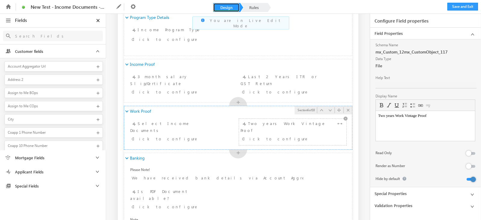
scroll to position [0, 0]
click at [277, 135] on div "Click to configure" at bounding box center [284, 138] width 84 height 7
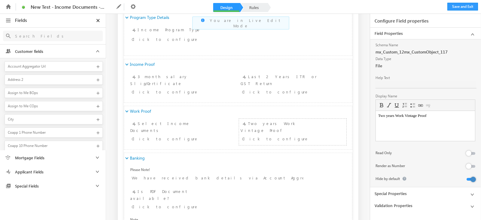
click at [420, 119] on html "Two years Work Vintage Proof" at bounding box center [425, 116] width 99 height 10
copy body "Two years Work Vintage Proof"
click at [443, 112] on html "Two years Work Vintage Proof" at bounding box center [425, 116] width 99 height 10
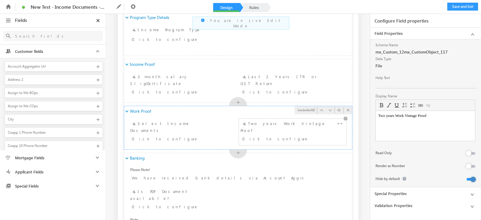
click at [301, 118] on li "Document Uploads - Any Business Proof Est Two years Work Vintage Proof Click to…" at bounding box center [293, 131] width 108 height 27
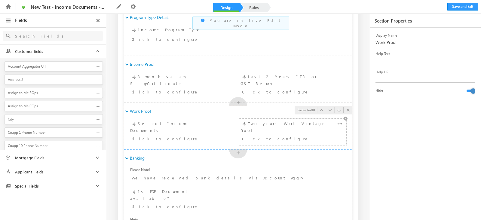
click at [301, 128] on div "Two years Work Vintage Proof Click to configure" at bounding box center [293, 131] width 104 height 23
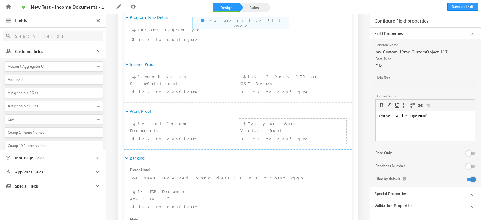
click at [425, 192] on link "Special Properties" at bounding box center [425, 193] width 111 height 11
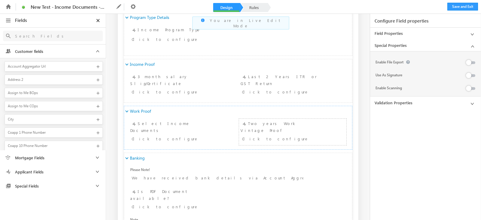
click at [456, 31] on link "Field Properties" at bounding box center [425, 33] width 111 height 11
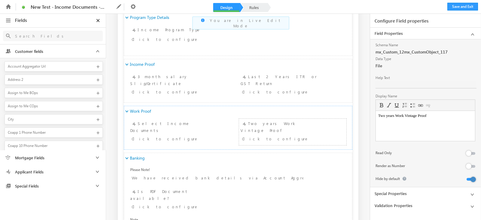
drag, startPoint x: 449, startPoint y: 53, endPoint x: 381, endPoint y: 51, distance: 67.7
click at [381, 51] on div "mx_Custom_12mx_CustomObject_117" at bounding box center [426, 52] width 100 height 8
drag, startPoint x: 453, startPoint y: 49, endPoint x: 380, endPoint y: 51, distance: 72.5
click at [380, 51] on div "mx_Custom_12mx_CustomObject_117" at bounding box center [426, 52] width 100 height 8
drag, startPoint x: 381, startPoint y: 53, endPoint x: 438, endPoint y: 55, distance: 56.3
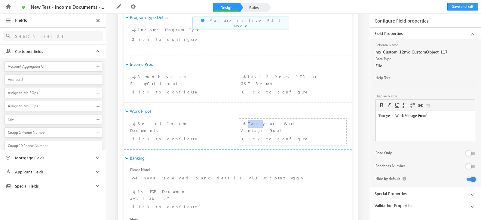
click at [438, 55] on div "mx_Custom_12mx_CustomObject_117" at bounding box center [426, 52] width 100 height 8
click at [384, 52] on div "mx_Custom_12mx_CustomObject_117" at bounding box center [426, 52] width 100 height 8
drag, startPoint x: 384, startPoint y: 52, endPoint x: 437, endPoint y: 50, distance: 53.6
click at [437, 50] on div "mx_Custom_12mx_CustomObject_117" at bounding box center [426, 52] width 100 height 8
click at [406, 121] on html "Two years Work Vintage Proof" at bounding box center [425, 116] width 99 height 10
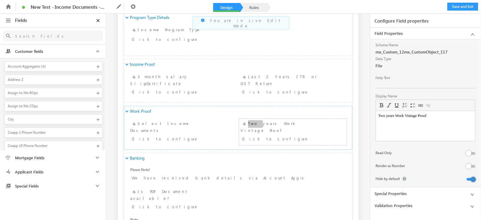
click at [406, 121] on html "Two years Work Vintage Proof" at bounding box center [425, 116] width 99 height 10
copy body "Two years Work Vintage Proof"
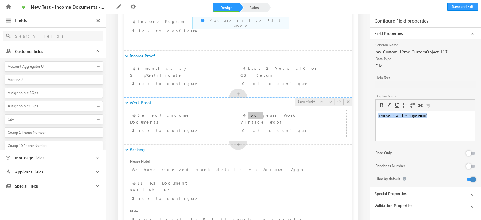
scroll to position [327, 0]
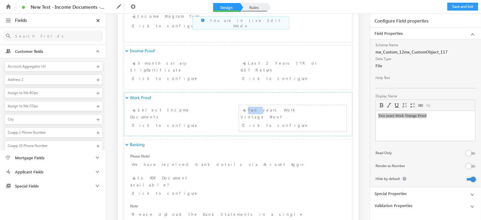
click at [261, 3] on link "Rules" at bounding box center [254, 7] width 26 height 9
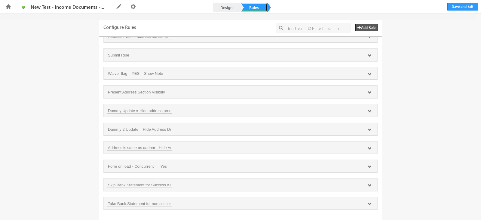
scroll to position [0, 0]
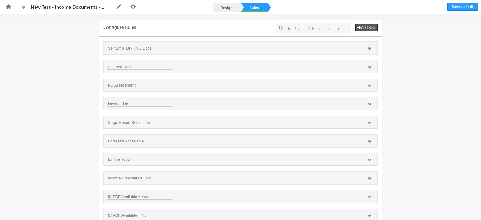
click at [326, 23] on div at bounding box center [313, 28] width 75 height 11
click at [325, 25] on input "text" at bounding box center [313, 28] width 57 height 8
click at [321, 26] on input "text" at bounding box center [313, 28] width 57 height 8
click at [369, 47] on icon at bounding box center [370, 49] width 4 height 4
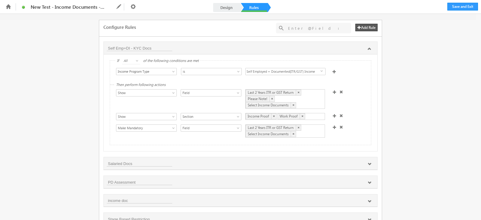
click at [314, 100] on div "Last 2 Years ITR or GST Return × Please Note! × Select Income Documents ×" at bounding box center [285, 99] width 80 height 20
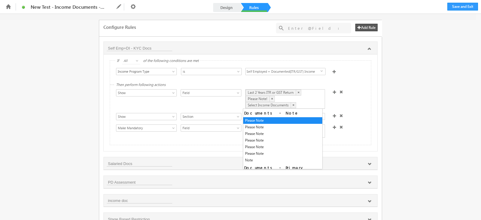
click at [292, 97] on div "Last 2 Years ITR or GST Return × Please Note! × Select Income Documents ×" at bounding box center [285, 99] width 80 height 20
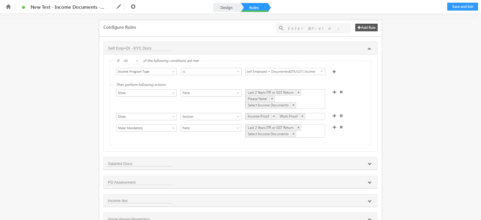
scroll to position [8, 0]
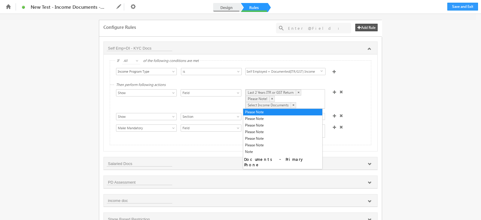
click at [229, 5] on link "Design" at bounding box center [226, 7] width 26 height 9
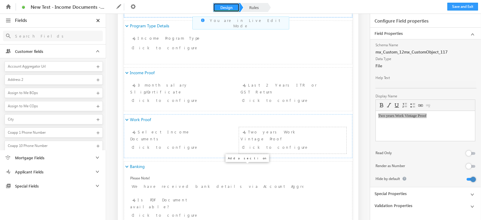
scroll to position [322, 0]
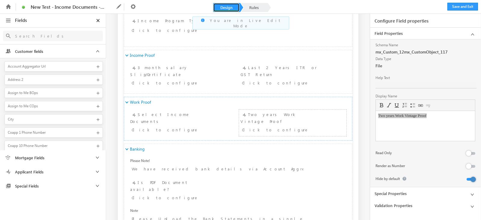
click at [238, 172] on div "We have received bank details via Account Aggregator. You don&#39;t need to upl…" at bounding box center [237, 169] width 215 height 9
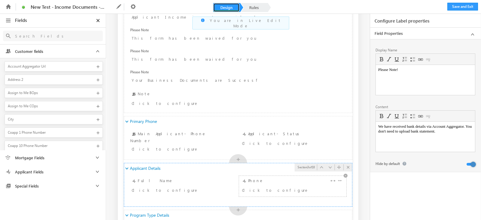
scroll to position [0, 0]
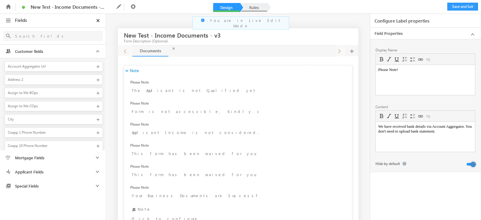
click at [260, 7] on link "Rules" at bounding box center [254, 7] width 26 height 9
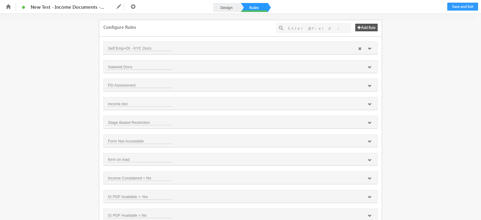
click at [370, 49] on div at bounding box center [364, 48] width 19 height 5
click at [368, 48] on icon at bounding box center [370, 49] width 4 height 4
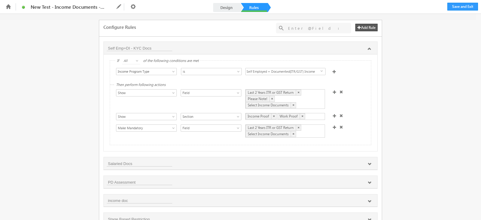
click at [255, 98] on div "Please Note! ×" at bounding box center [260, 99] width 29 height 6
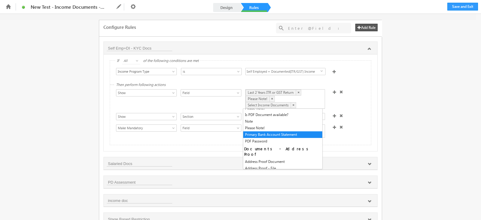
scroll to position [180, 0]
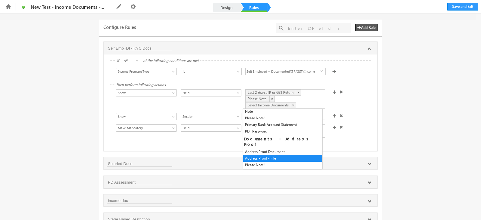
click at [358, 127] on div "Show Hide Set Value Make Read-Only Make Mandatory Disable Submission & Show Err…" at bounding box center [242, 131] width 252 height 14
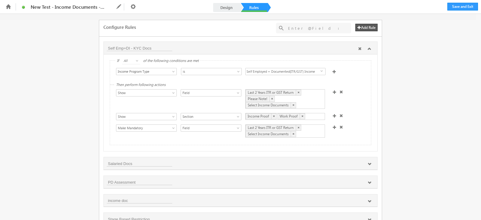
click at [368, 51] on icon at bounding box center [370, 49] width 4 height 4
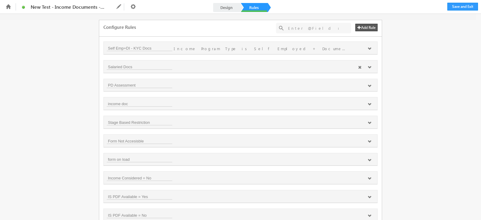
click at [369, 69] on icon at bounding box center [370, 68] width 4 height 4
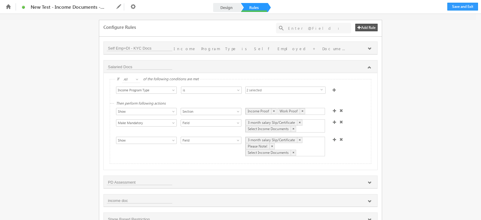
click at [265, 88] on span "2 selected" at bounding box center [283, 90] width 75 height 7
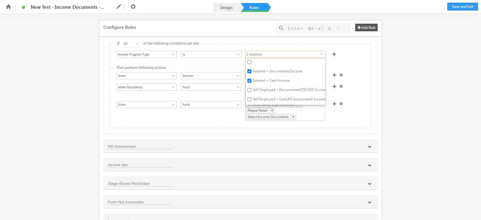
scroll to position [36, 0]
click at [191, 75] on span "Section" at bounding box center [208, 75] width 54 height 5
click at [198, 118] on div "Show Hide Set Value Make Read-Only Make Mandatory Disable Submission & Show Err…" at bounding box center [242, 111] width 252 height 21
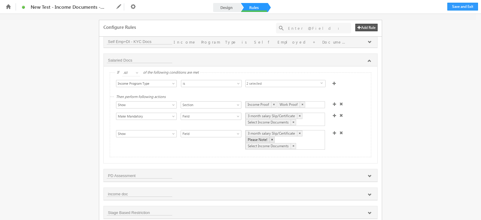
click at [259, 137] on div "Please Note! ×" at bounding box center [260, 140] width 29 height 6
click at [277, 139] on div "3 month salary Slip/Certificate × Please Note! × Select Income Documents ×" at bounding box center [285, 140] width 80 height 20
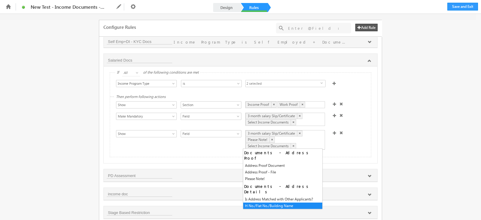
scroll to position [209, 0]
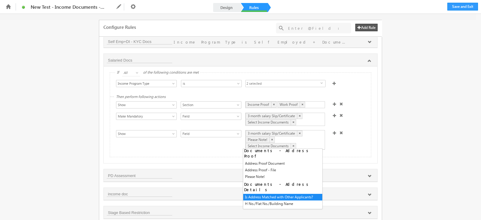
click at [360, 153] on div "Then perform following actions Show Hide Set Value Make Read-Only Make Mandator…" at bounding box center [240, 127] width 261 height 60
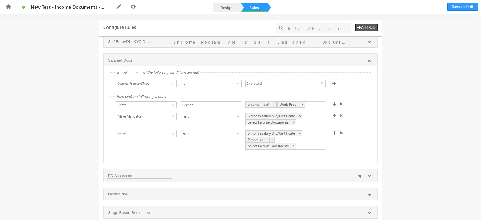
click at [210, 177] on div "PD Assessment" at bounding box center [241, 175] width 268 height 6
click at [370, 177] on icon at bounding box center [370, 176] width 4 height 4
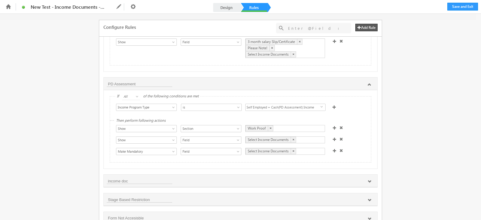
scroll to position [99, 0]
click at [292, 107] on span "Self Employed + Cash(PD Assessment) Income" at bounding box center [283, 106] width 75 height 7
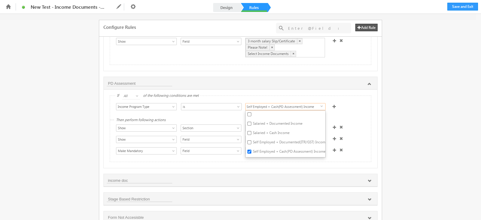
click at [353, 112] on div "Select Condition Form Note Main Applicant- Phone Number Applicant- Status Full …" at bounding box center [243, 107] width 256 height 9
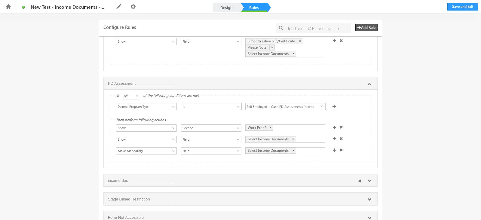
click at [368, 183] on icon at bounding box center [370, 181] width 4 height 4
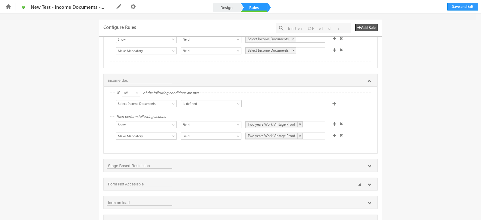
scroll to position [249, 0]
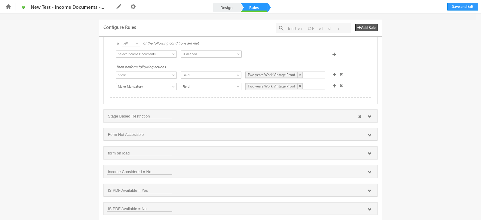
click at [370, 118] on icon at bounding box center [370, 117] width 4 height 4
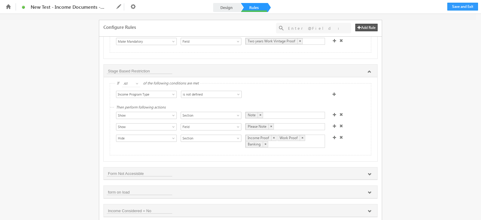
scroll to position [318, 0]
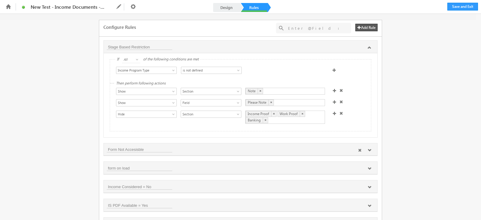
click at [369, 153] on div "Form Not Accesisble" at bounding box center [241, 149] width 268 height 6
click at [366, 156] on div "Form Not Accesisble" at bounding box center [241, 149] width 274 height 13
click at [368, 152] on icon at bounding box center [370, 151] width 4 height 4
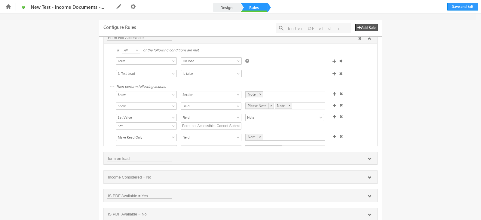
scroll to position [454, 0]
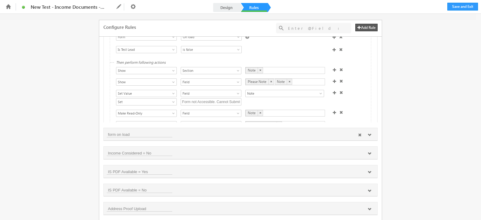
click at [368, 138] on div at bounding box center [364, 135] width 19 height 5
click at [369, 137] on icon at bounding box center [370, 135] width 4 height 4
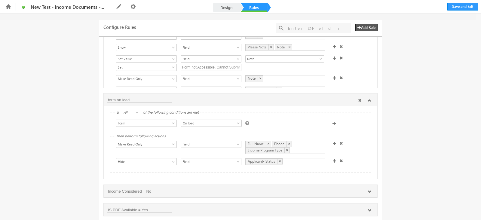
scroll to position [566, 0]
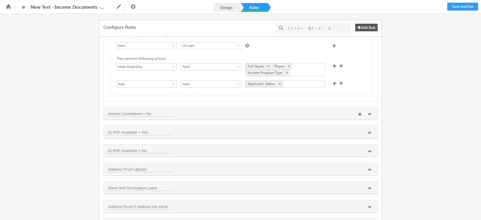
click at [370, 116] on icon at bounding box center [370, 114] width 4 height 4
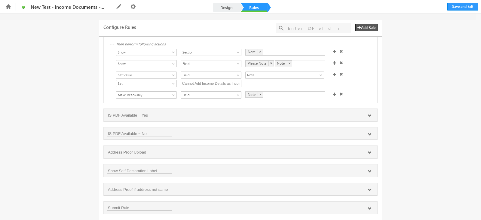
scroll to position [686, 0]
click at [370, 117] on icon at bounding box center [370, 116] width 4 height 4
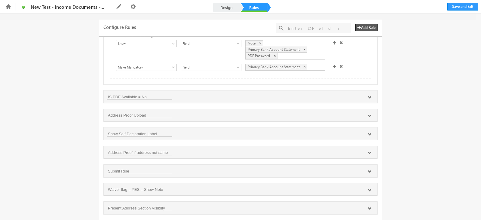
scroll to position [802, 0]
click at [368, 99] on icon at bounding box center [370, 97] width 4 height 4
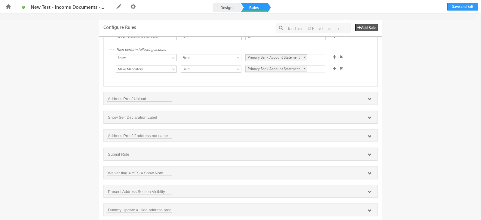
scroll to position [888, 0]
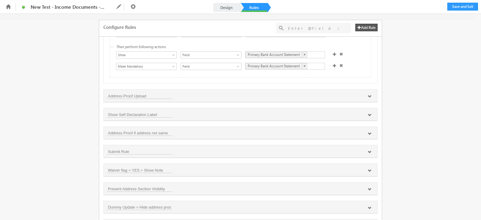
click at [368, 98] on icon at bounding box center [370, 97] width 4 height 4
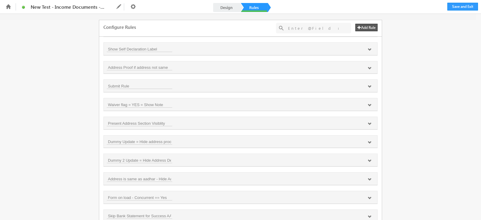
scroll to position [1021, 0]
click at [368, 88] on icon at bounding box center [370, 86] width 4 height 4
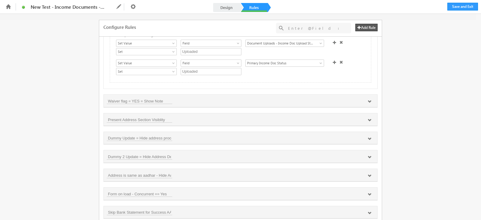
scroll to position [1114, 0]
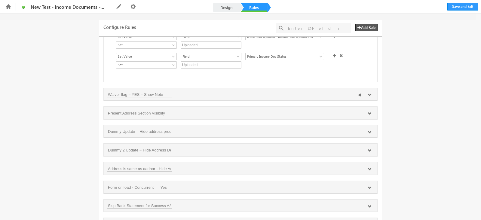
click at [368, 97] on icon at bounding box center [370, 95] width 4 height 4
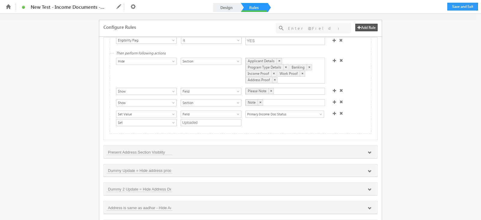
scroll to position [1180, 0]
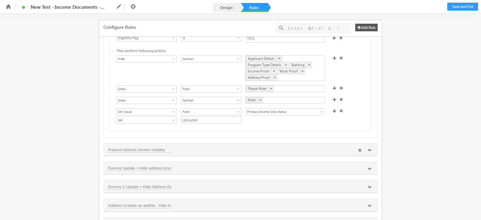
click at [370, 153] on div at bounding box center [364, 150] width 19 height 5
click at [370, 152] on icon at bounding box center [370, 151] width 4 height 4
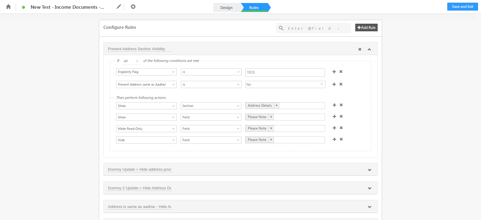
scroll to position [1353, 0]
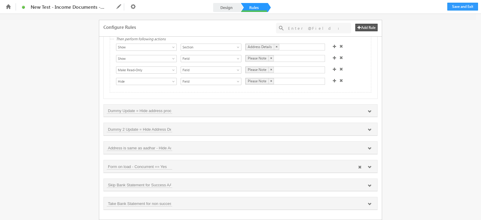
click at [369, 167] on icon at bounding box center [370, 167] width 4 height 4
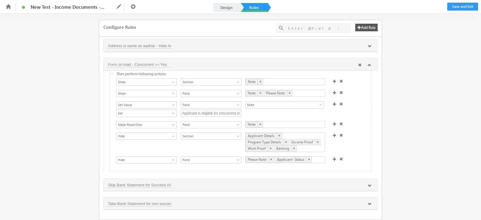
scroll to position [45, 0]
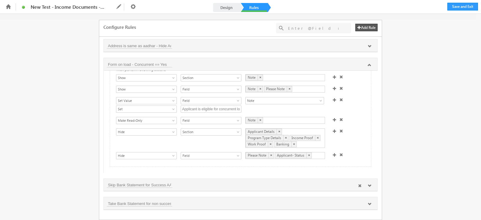
click at [368, 187] on icon at bounding box center [370, 186] width 4 height 4
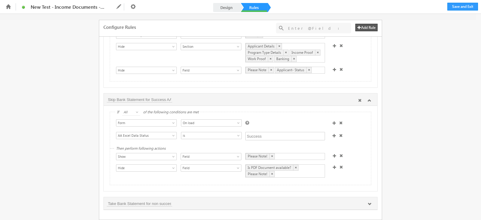
scroll to position [1542, 0]
click at [368, 203] on icon at bounding box center [370, 204] width 4 height 4
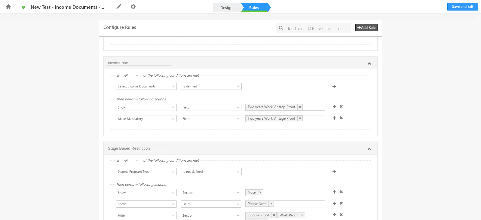
scroll to position [0, 0]
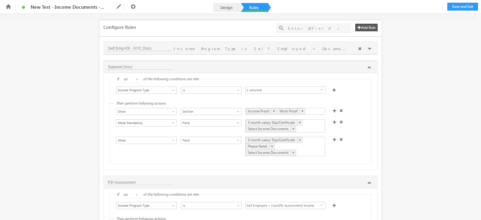
click at [368, 49] on icon at bounding box center [370, 49] width 4 height 4
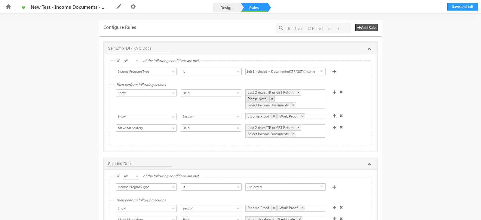
click at [265, 100] on div "Please Note! ×" at bounding box center [260, 99] width 29 height 6
drag, startPoint x: 265, startPoint y: 100, endPoint x: 412, endPoint y: 106, distance: 147.8
click at [412, 106] on div "Configure Rules Add Rule + Add Rule(s) No results found Self Emp+DI - KYC Docs …" at bounding box center [240, 117] width 481 height 206
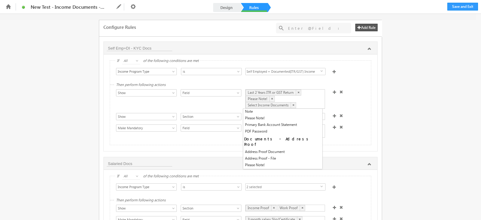
click at [305, 97] on div "Last 2 Years ITR or GST Return × Please Note! × Select Income Documents ×" at bounding box center [285, 99] width 80 height 20
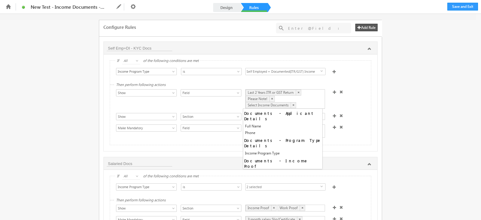
scroll to position [85, 0]
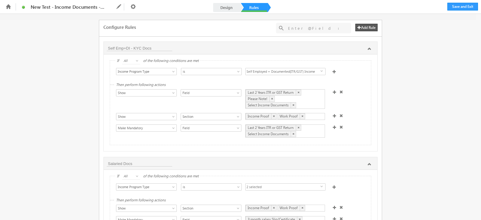
click at [386, 129] on div "Configure Rules Add Rule + Add Rule(s) No results found Self Emp+DI - KYC Docs …" at bounding box center [240, 117] width 481 height 206
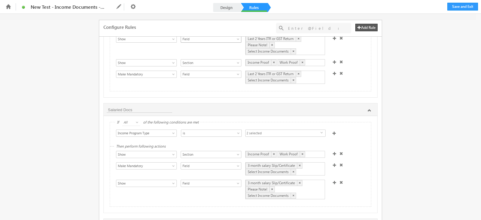
scroll to position [54, 0]
click at [9, 10] on li at bounding box center [8, 6] width 11 height 11
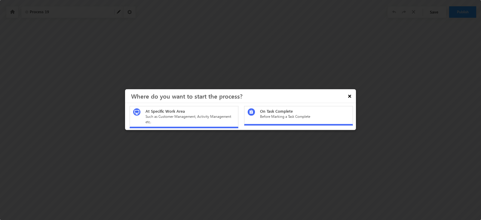
click at [350, 95] on button "×" at bounding box center [350, 96] width 10 height 11
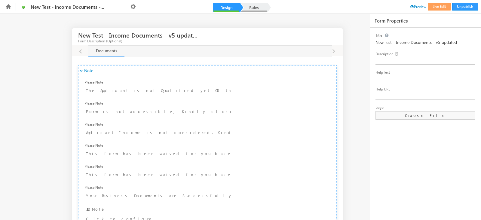
click at [260, 10] on link "Rules" at bounding box center [254, 7] width 26 height 9
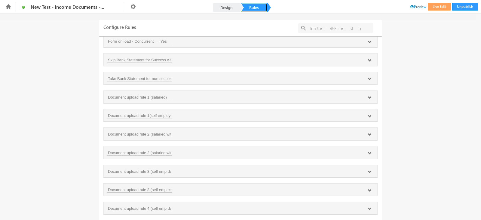
scroll to position [339, 0]
click at [207, 116] on div "Document upload rule 1(self employed)" at bounding box center [241, 117] width 268 height 6
click at [368, 98] on icon at bounding box center [370, 100] width 4 height 4
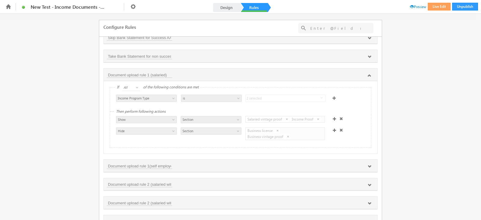
scroll to position [403, 0]
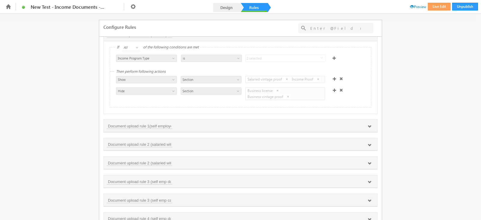
click at [370, 125] on icon at bounding box center [370, 127] width 4 height 4
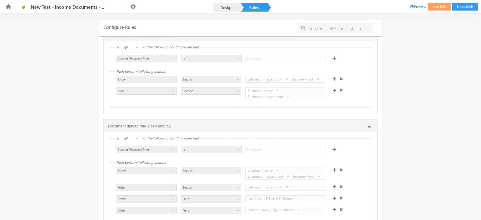
scroll to position [404, 0]
click at [370, 124] on div at bounding box center [370, 125] width 10 height 5
click at [366, 124] on div at bounding box center [370, 125] width 10 height 5
click at [369, 125] on icon at bounding box center [370, 126] width 4 height 4
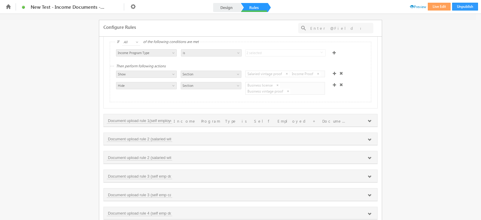
scroll to position [435, 0]
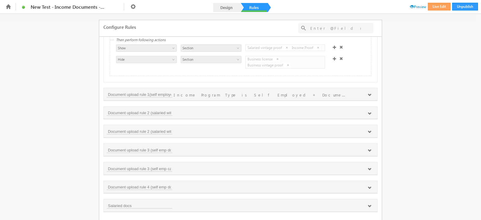
click at [368, 113] on icon at bounding box center [370, 114] width 4 height 4
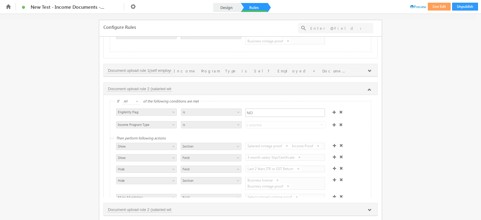
scroll to position [459, 0]
click at [450, 2] on li "Live Edit" at bounding box center [440, 5] width 24 height 9
click at [444, 4] on button "Live Edit" at bounding box center [439, 7] width 23 height 8
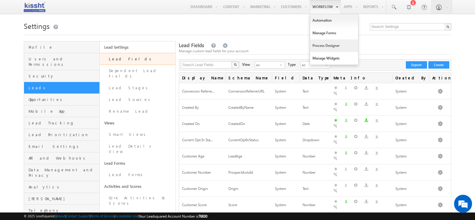
click at [323, 47] on link "Process Designer" at bounding box center [334, 45] width 48 height 13
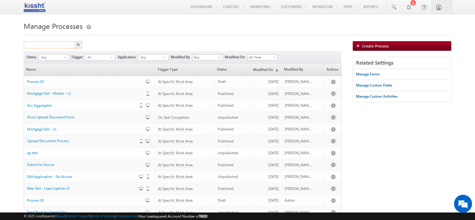
click at [59, 44] on input "text" at bounding box center [49, 44] width 51 height 7
type input "income"
click at [74, 41] on button "button" at bounding box center [78, 44] width 8 height 7
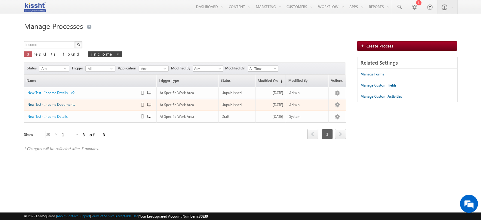
click at [56, 105] on span "New Test - Income Documents" at bounding box center [51, 104] width 48 height 5
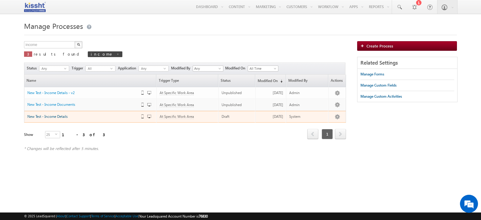
click at [45, 118] on span "New Test - Income Details" at bounding box center [47, 116] width 40 height 5
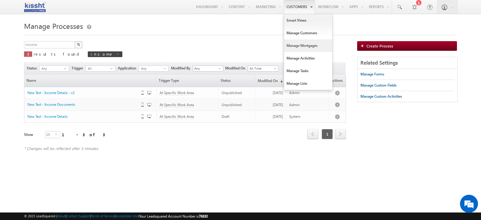
click at [300, 45] on link "Manage Mortgages" at bounding box center [308, 45] width 48 height 13
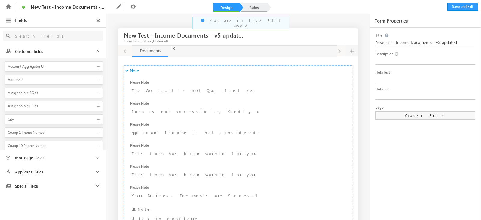
click at [250, 6] on link "Rules" at bounding box center [254, 7] width 26 height 9
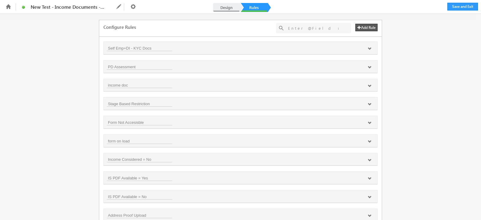
click at [232, 8] on link "Design" at bounding box center [226, 7] width 26 height 9
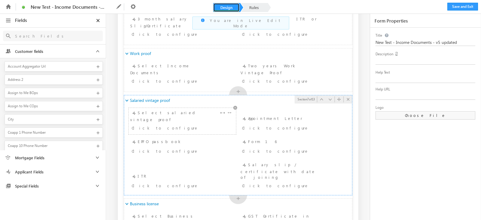
scroll to position [375, 0]
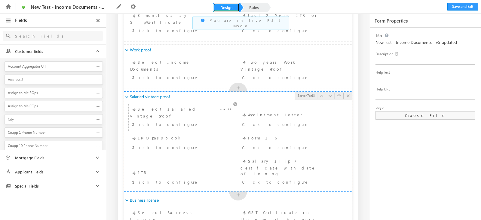
click at [164, 110] on div "Select salaried vintage proof Click to configure" at bounding box center [182, 117] width 104 height 23
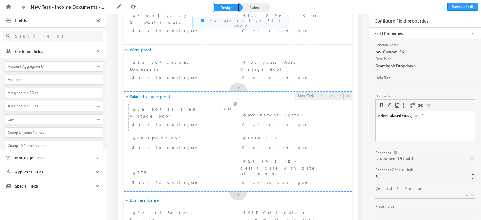
scroll to position [0, 0]
click at [259, 9] on link "Rules" at bounding box center [254, 7] width 26 height 9
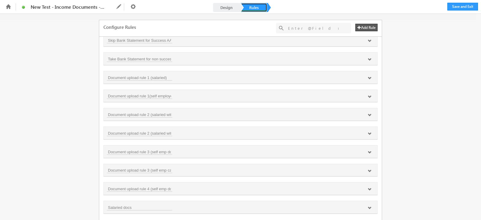
scroll to position [358, 0]
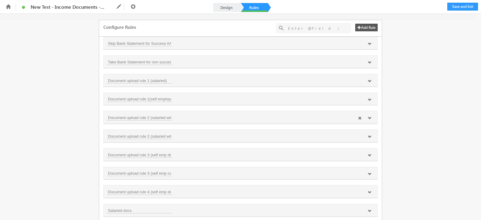
click at [368, 116] on icon at bounding box center [370, 118] width 4 height 4
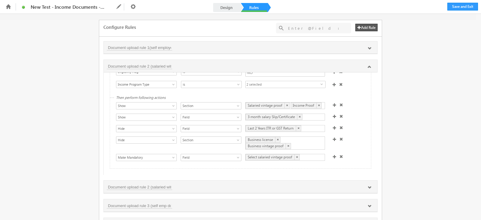
scroll to position [414, 0]
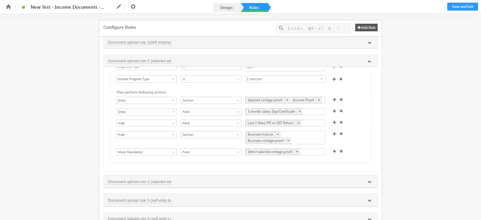
click at [424, 172] on div "Fields Select an Account Fields Select an Account Select an Account Customer fi…" at bounding box center [240, 117] width 481 height 206
click at [166, 58] on input "Document upload rule 2 (salaried without waiver)" at bounding box center [140, 61] width 66 height 6
click at [368, 180] on icon at bounding box center [370, 182] width 4 height 4
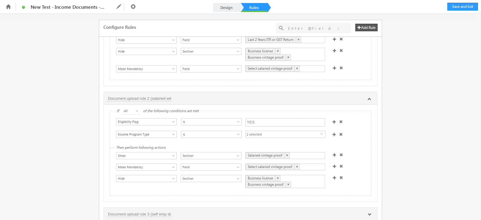
scroll to position [508, 0]
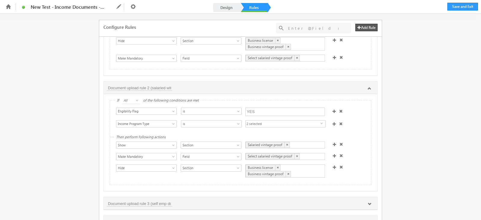
click at [305, 155] on div "Select salaried vintage proof ×" at bounding box center [285, 156] width 80 height 7
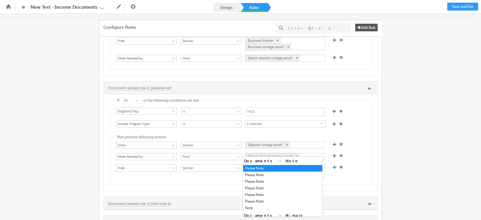
click at [305, 155] on div "Select salaried vintage proof ×" at bounding box center [285, 156] width 80 height 7
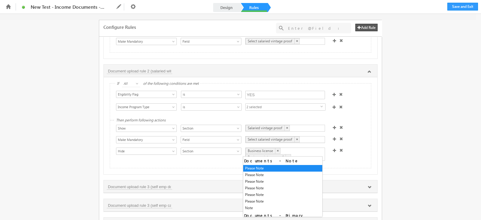
scroll to position [526, 0]
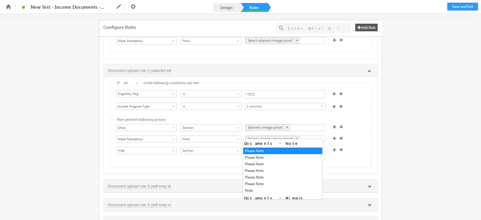
click at [199, 169] on div "If All Any All of the following conditions are met Select Condition Form Note M…" at bounding box center [241, 125] width 274 height 97
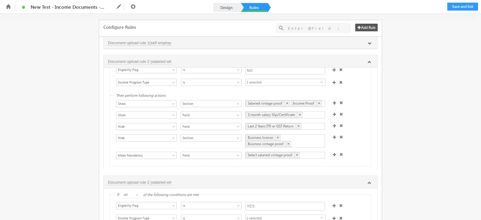
scroll to position [19, 0]
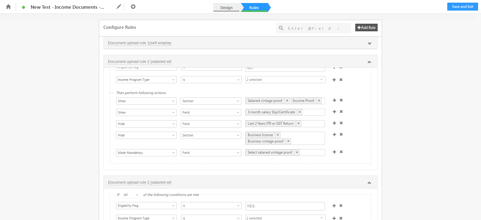
click at [223, 6] on link "Design" at bounding box center [226, 7] width 26 height 9
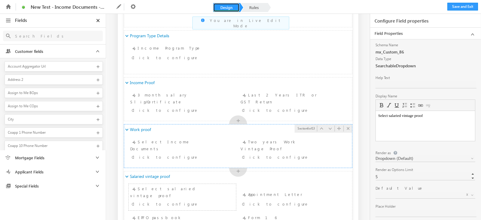
scroll to position [356, 0]
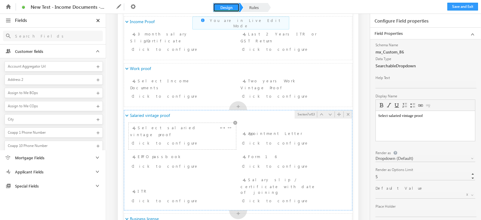
click at [183, 126] on div "Select salaried vintage proof Click to configure" at bounding box center [182, 135] width 104 height 23
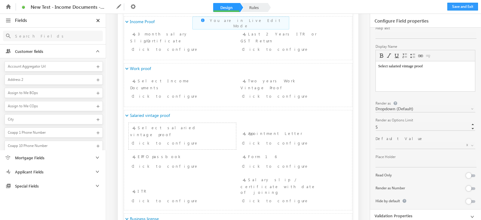
click at [416, 138] on div "Default Value x" at bounding box center [426, 139] width 100 height 6
click at [416, 126] on input "5" at bounding box center [426, 127] width 101 height 7
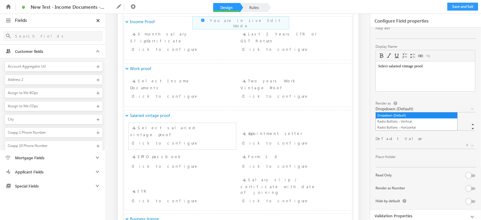
click at [440, 108] on span "Dropdown (Default)" at bounding box center [419, 108] width 86 height 5
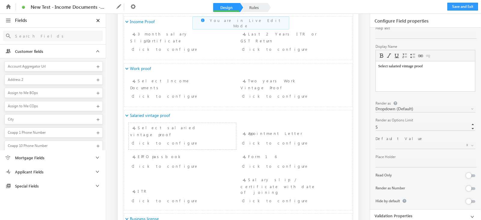
click at [439, 143] on span at bounding box center [419, 145] width 86 height 5
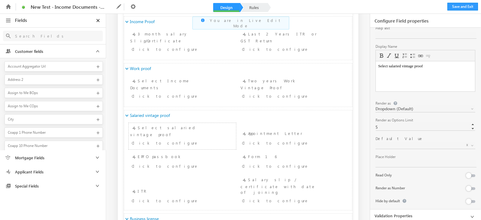
scroll to position [0, 0]
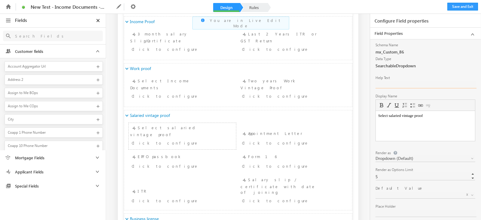
click at [379, 82] on input "text" at bounding box center [426, 84] width 101 height 7
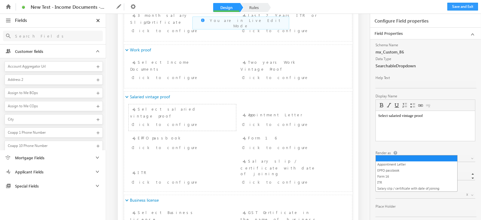
click at [404, 197] on span at bounding box center [419, 194] width 86 height 5
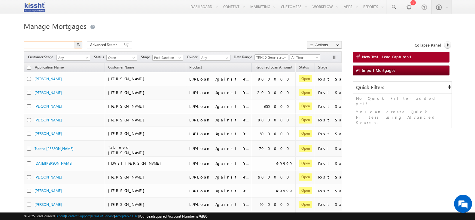
click at [53, 42] on input "text" at bounding box center [49, 44] width 51 height 7
type input "[PERSON_NAME]"
click at [76, 42] on button "button" at bounding box center [78, 44] width 8 height 7
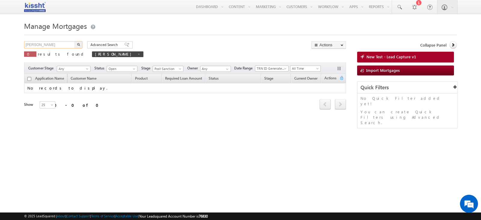
click at [50, 46] on input "[PERSON_NAME]" at bounding box center [49, 44] width 51 height 7
click at [25, 46] on input "[PERSON_NAME]" at bounding box center [49, 44] width 51 height 7
click at [169, 70] on span "Post Sanction" at bounding box center [167, 68] width 29 height 5
drag, startPoint x: 166, startPoint y: 73, endPoint x: 160, endPoint y: 98, distance: 25.7
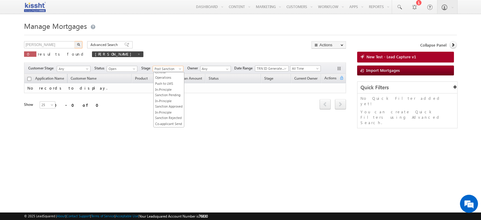
click at [160, 98] on ul "Any Prospect Application Application Validated Application Qualified BRE Approv…" at bounding box center [168, 99] width 31 height 55
click at [165, 68] on span "Post Sanction" at bounding box center [167, 68] width 29 height 5
click at [165, 74] on link "Any" at bounding box center [169, 75] width 30 height 5
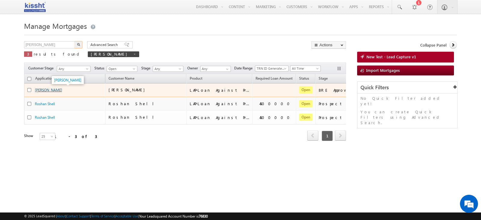
click at [44, 89] on link "[PERSON_NAME]" at bounding box center [48, 90] width 27 height 5
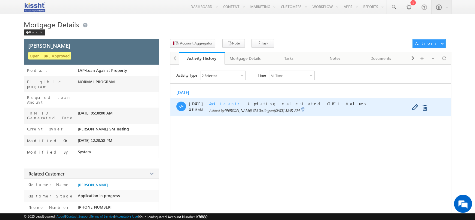
click at [220, 106] on span "Applicant" at bounding box center [226, 103] width 34 height 5
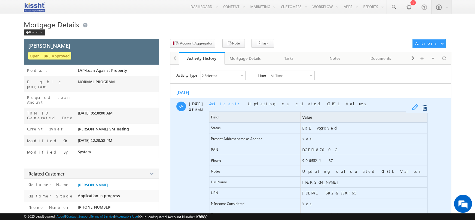
click at [416, 107] on span at bounding box center [416, 107] width 9 height 7
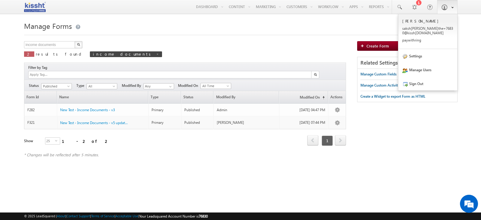
click at [444, 2] on link at bounding box center [447, 7] width 20 height 14
click at [421, 55] on link "Settings" at bounding box center [427, 56] width 59 height 14
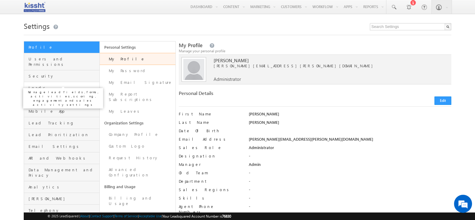
click at [36, 85] on span "Leads" at bounding box center [63, 87] width 69 height 5
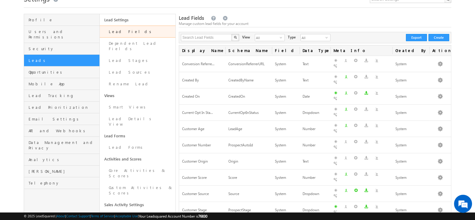
scroll to position [31, 0]
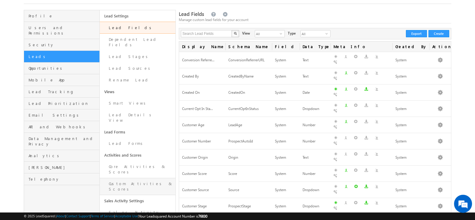
click at [129, 178] on link "Custom Activities & Scores" at bounding box center [138, 186] width 76 height 17
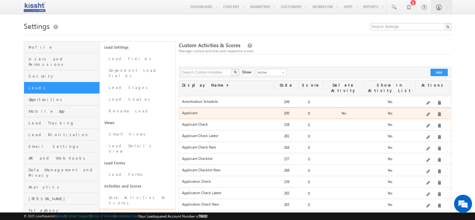
click at [430, 112] on div "This Activity will be used to create Applicant associate with Loan Application" at bounding box center [433, 114] width 35 height 8
click at [430, 112] on span at bounding box center [429, 114] width 5 height 5
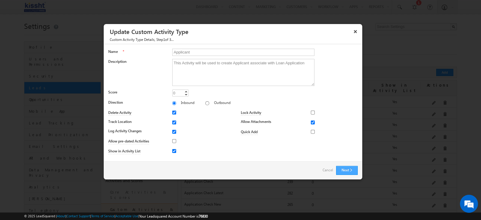
click at [347, 169] on button "Next" at bounding box center [347, 170] width 22 height 9
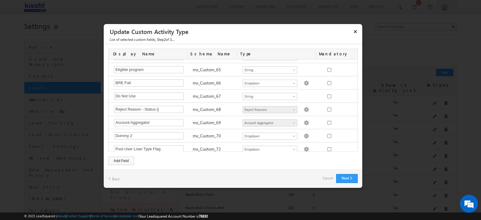
scroll to position [1102, 0]
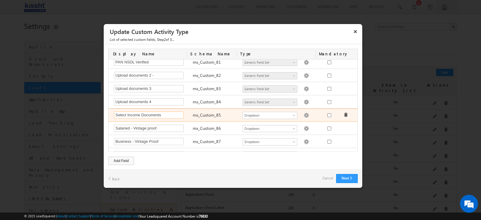
click at [163, 112] on input "Select Income Documents" at bounding box center [149, 115] width 70 height 7
click at [304, 113] on img at bounding box center [306, 115] width 5 height 5
type textarea "Appointment letter Certificate with date of joining EPFO passbook Form 16 ITR S…"
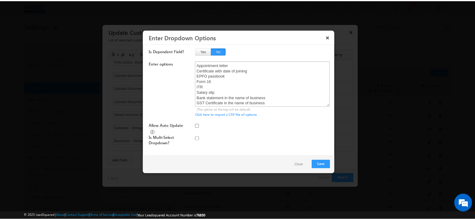
scroll to position [44, 0]
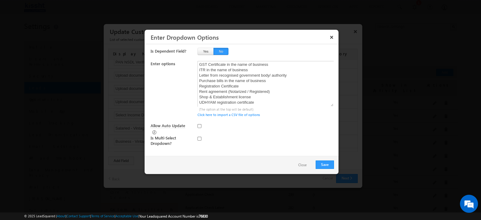
click at [303, 165] on button "Close" at bounding box center [302, 165] width 20 height 9
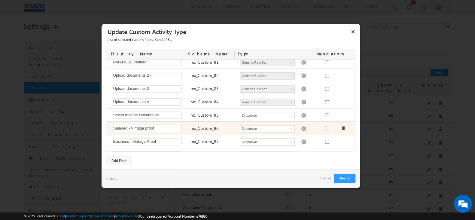
click at [301, 126] on img at bounding box center [303, 128] width 5 height 5
type textarea "Appointment Letter EPFO passbook Form 16 ITR Salary slip / certificate with dat…"
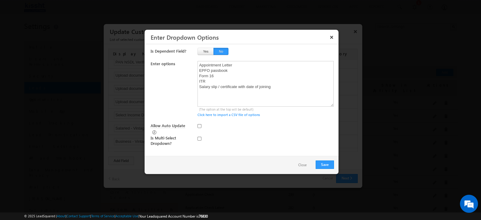
click at [303, 164] on button "Close" at bounding box center [302, 165] width 20 height 9
